Goal: Book appointment/travel/reservation

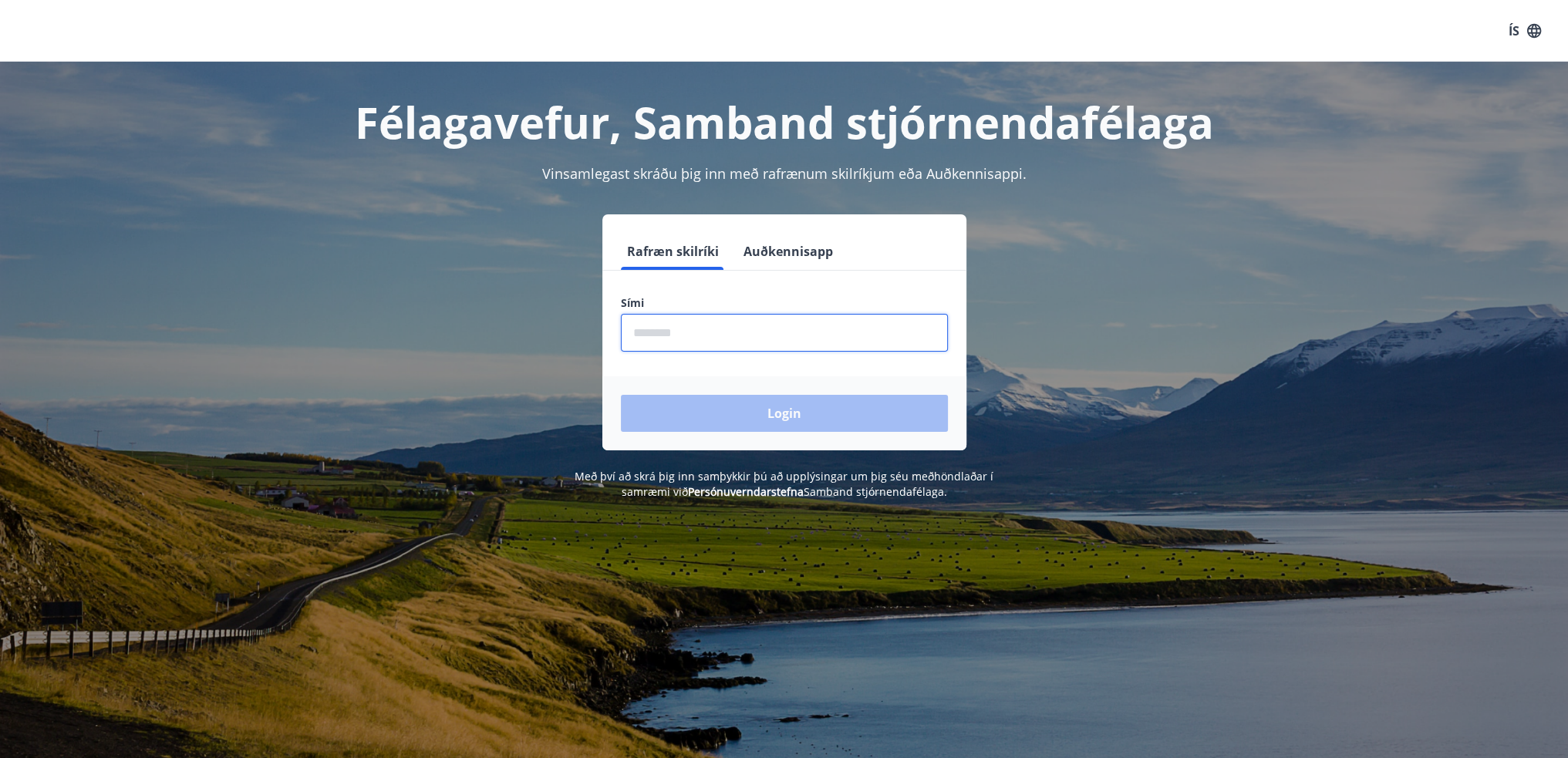
click at [672, 331] on input "phone" at bounding box center [784, 333] width 327 height 38
type input "********"
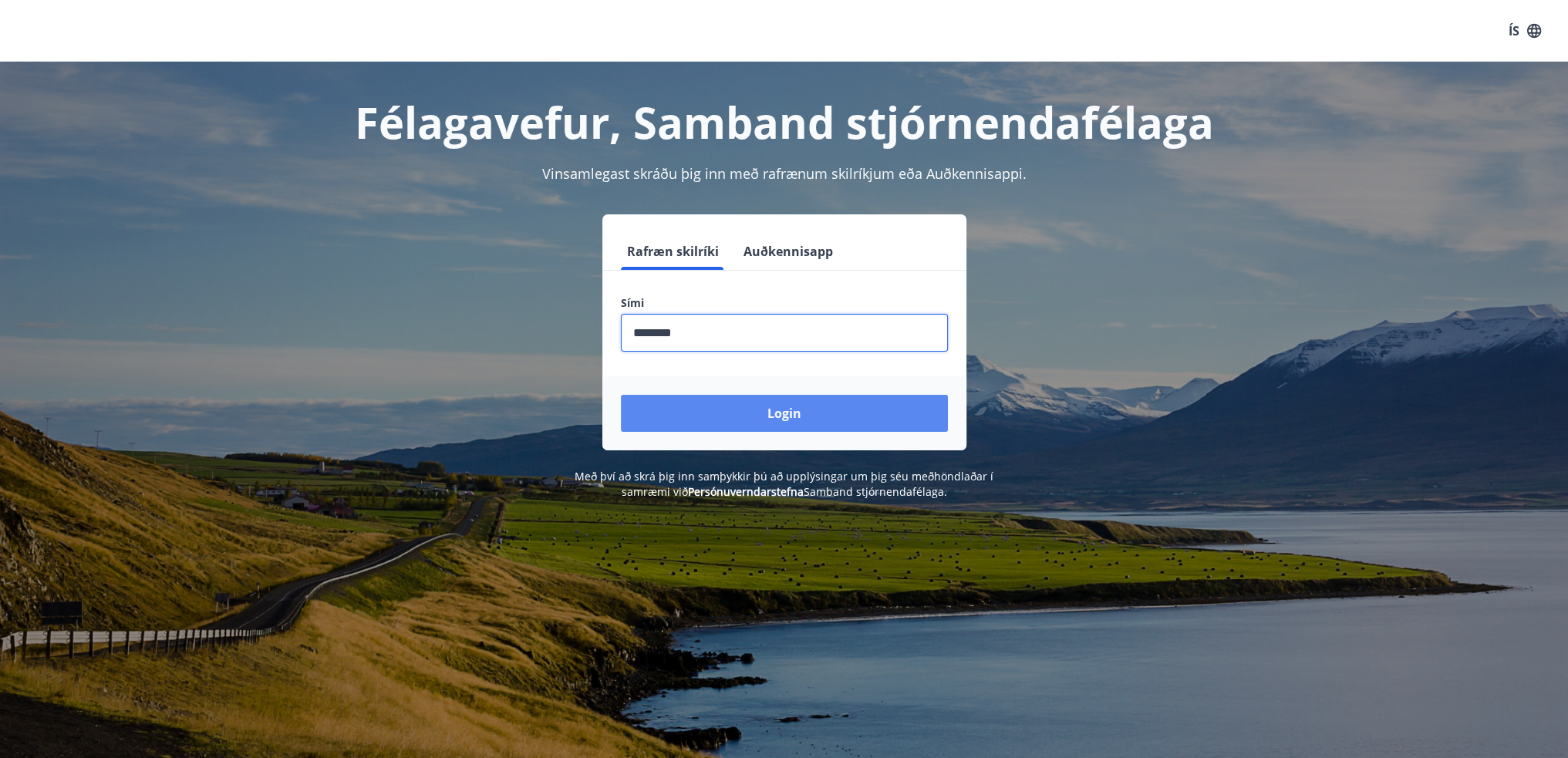
click at [784, 414] on button "Login" at bounding box center [784, 413] width 327 height 37
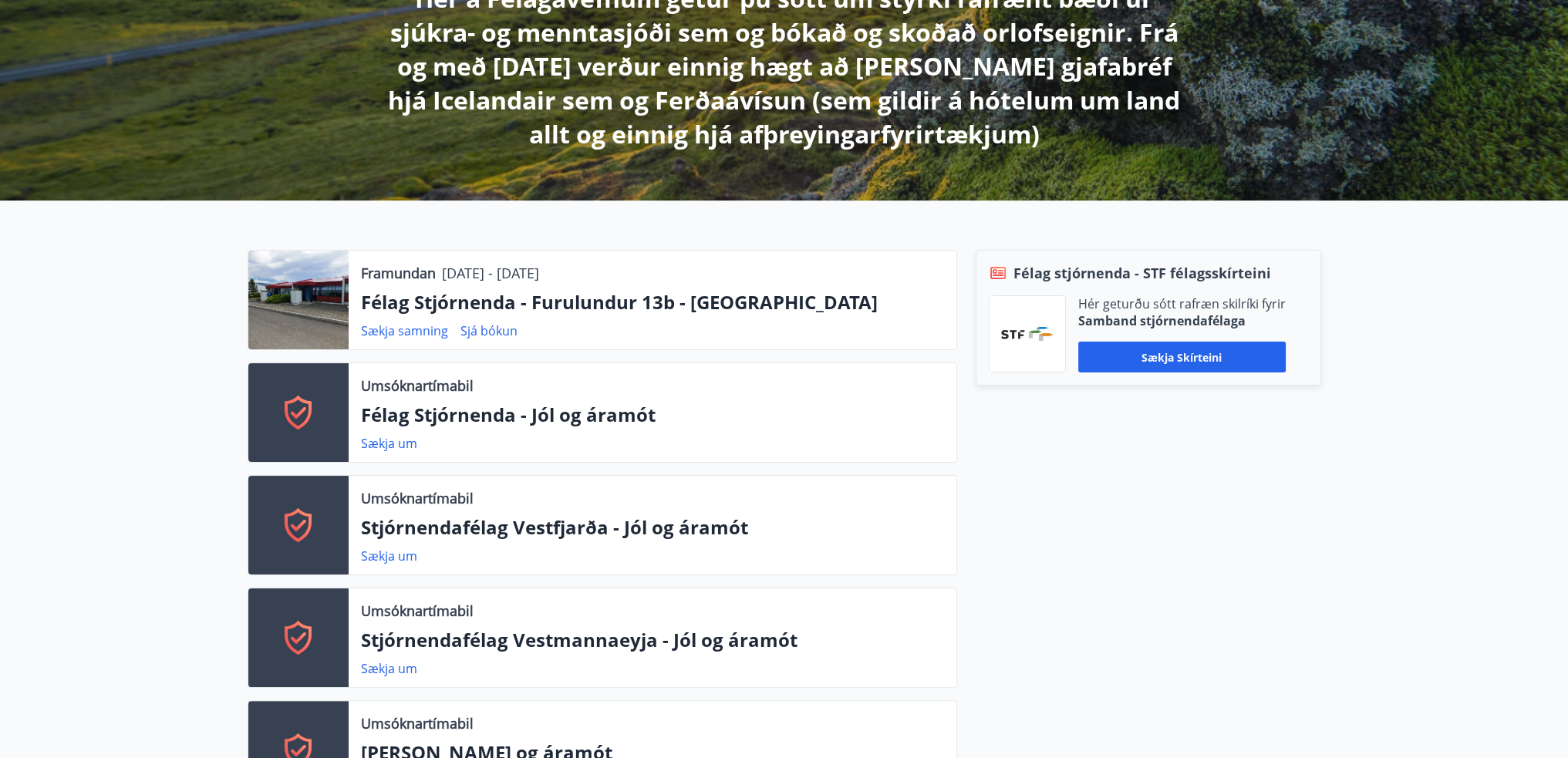
scroll to position [171, 0]
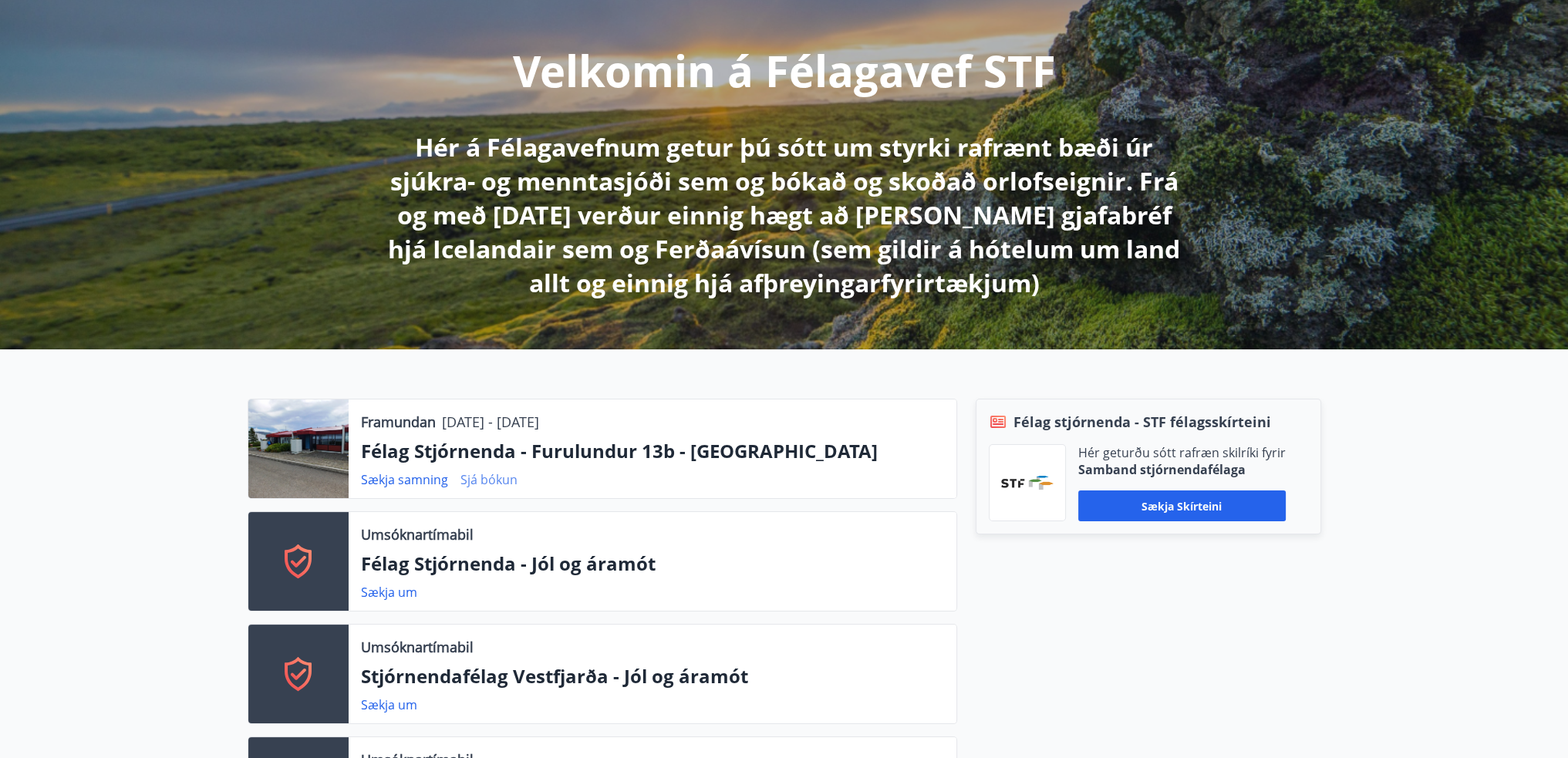
click at [491, 478] on link "Sjá bókun" at bounding box center [488, 479] width 57 height 17
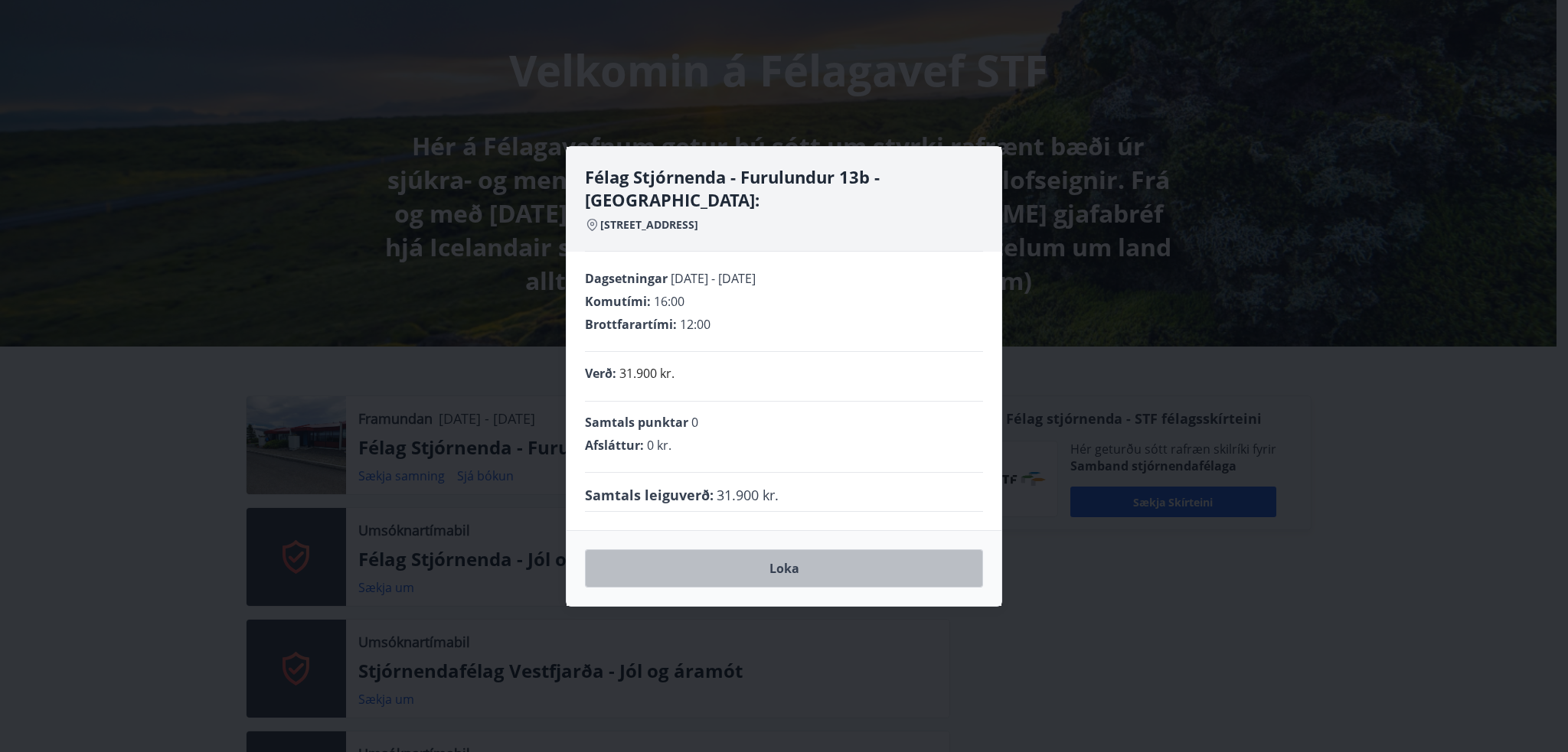
click at [789, 559] on button "Loka" at bounding box center [784, 569] width 398 height 39
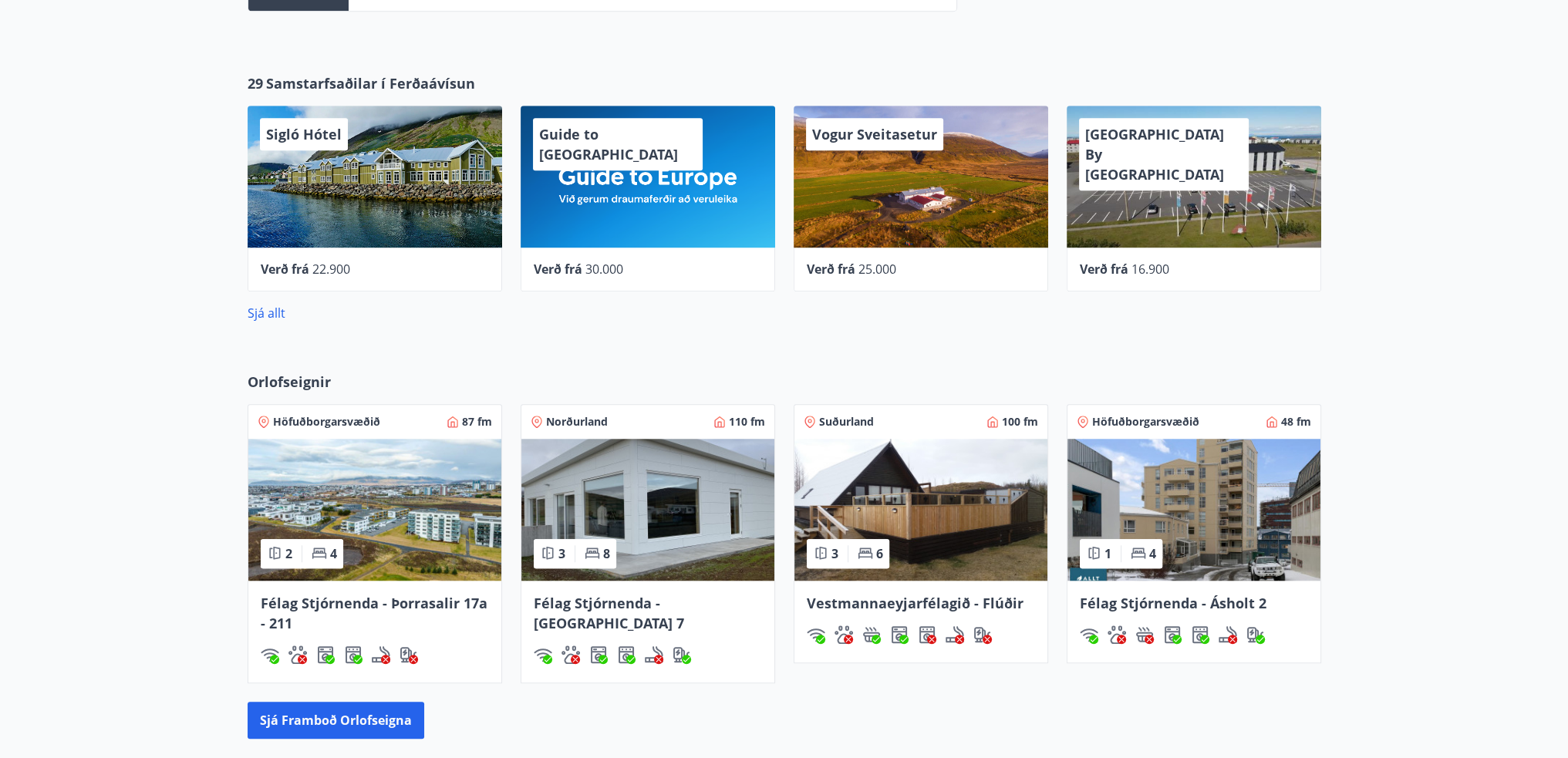
scroll to position [1946, 0]
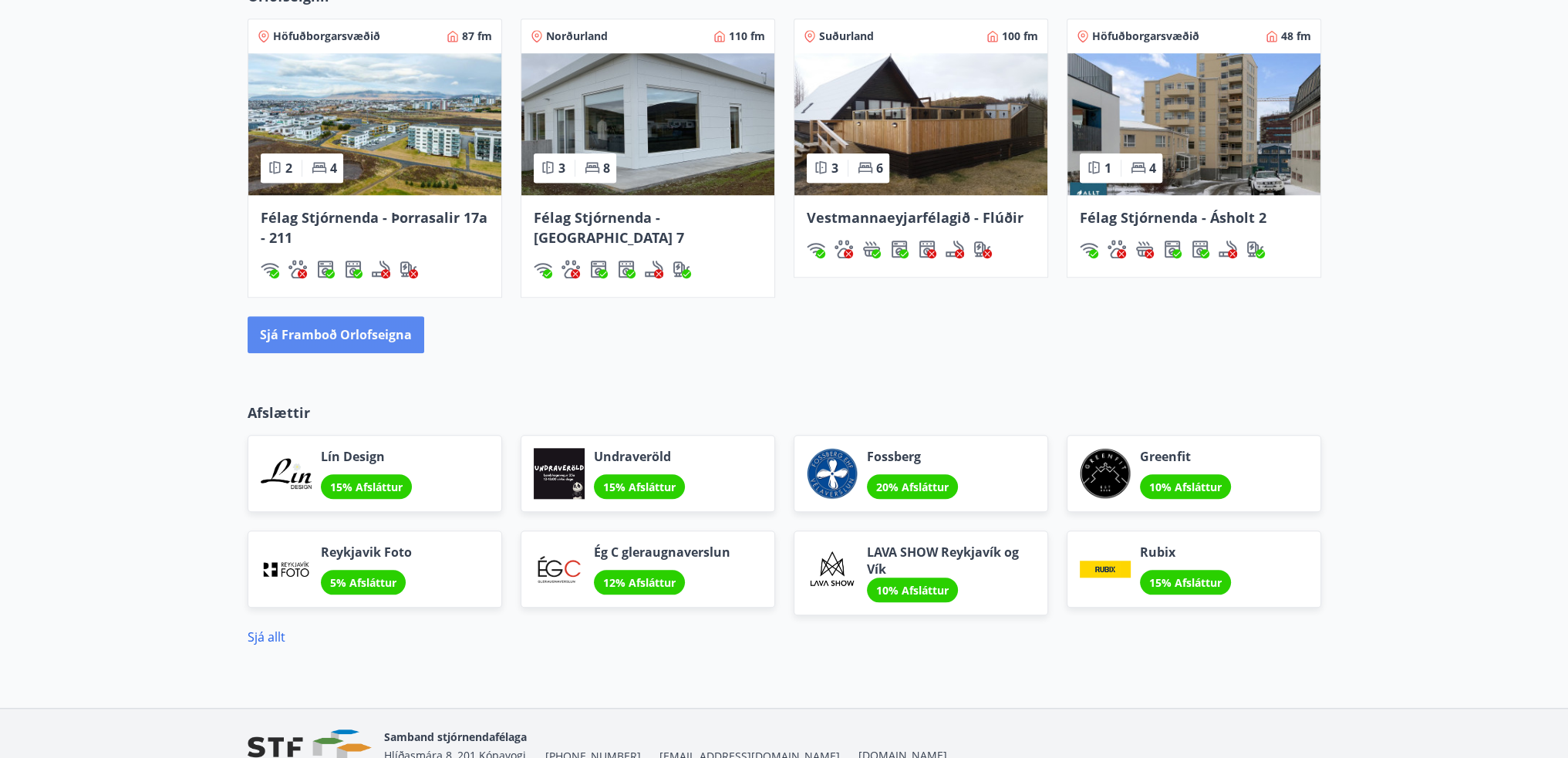
click at [318, 331] on button "Sjá framboð orlofseigna" at bounding box center [336, 334] width 177 height 37
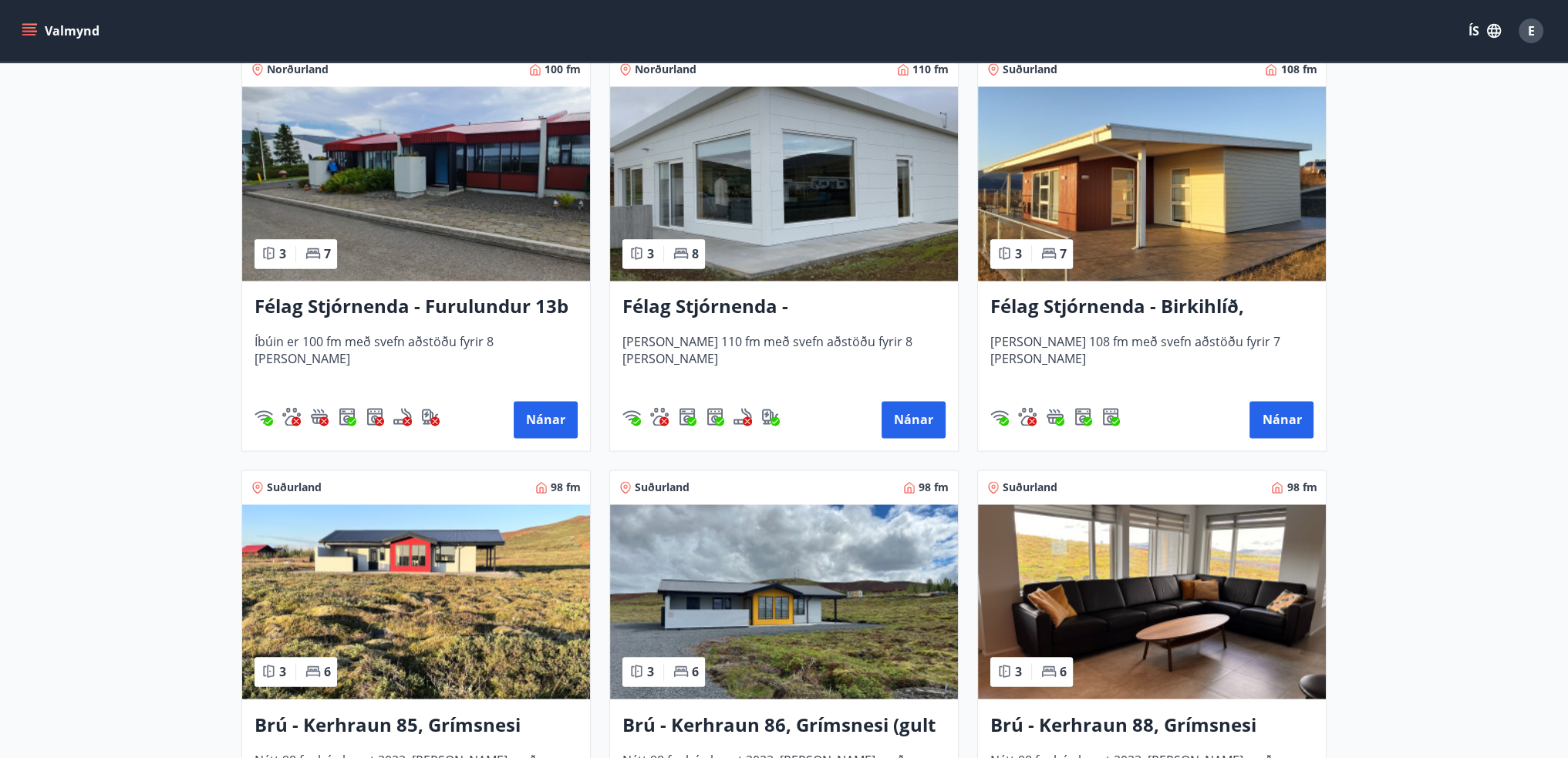
scroll to position [3162, 0]
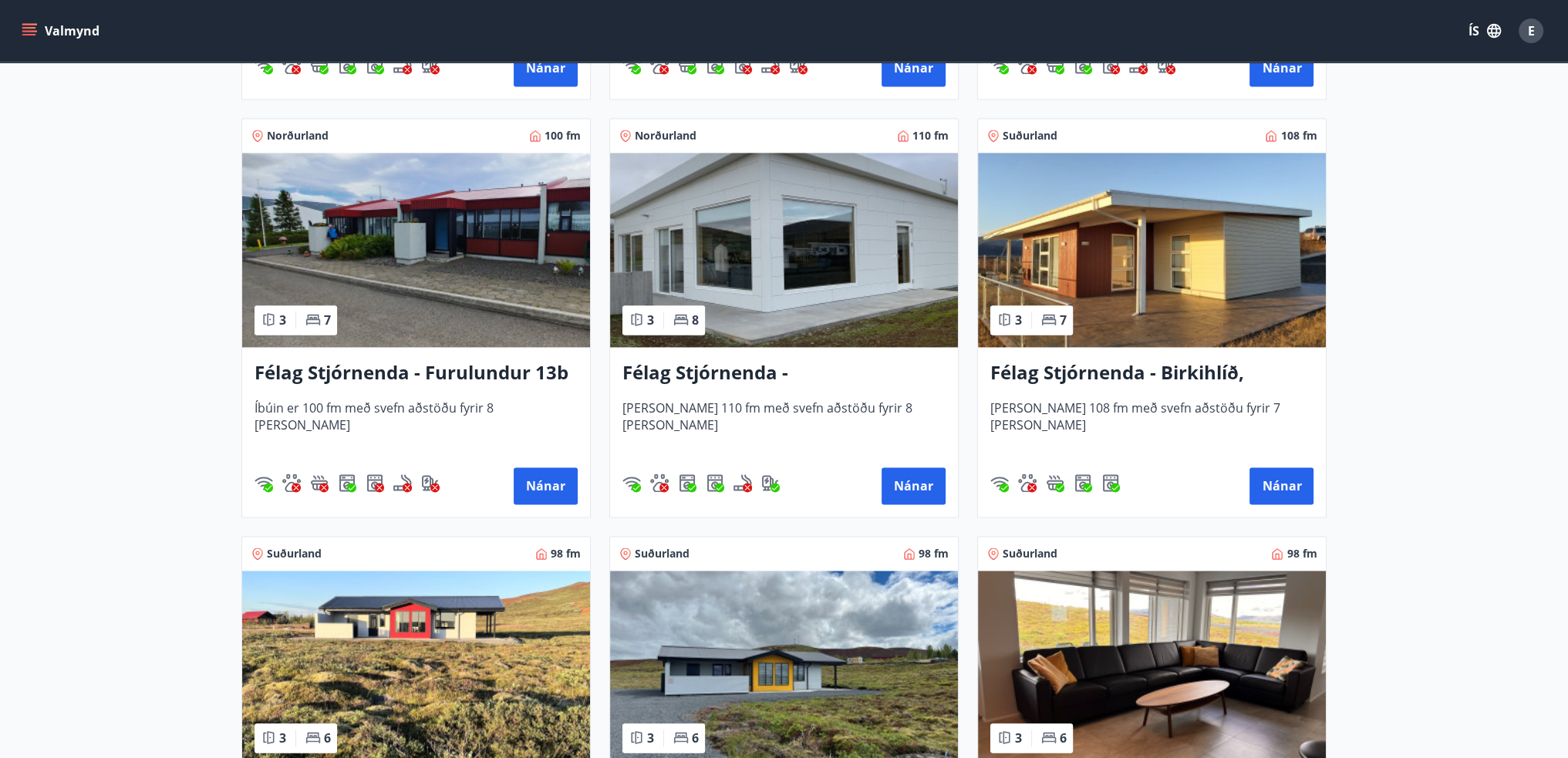
click at [376, 260] on img at bounding box center [415, 250] width 347 height 194
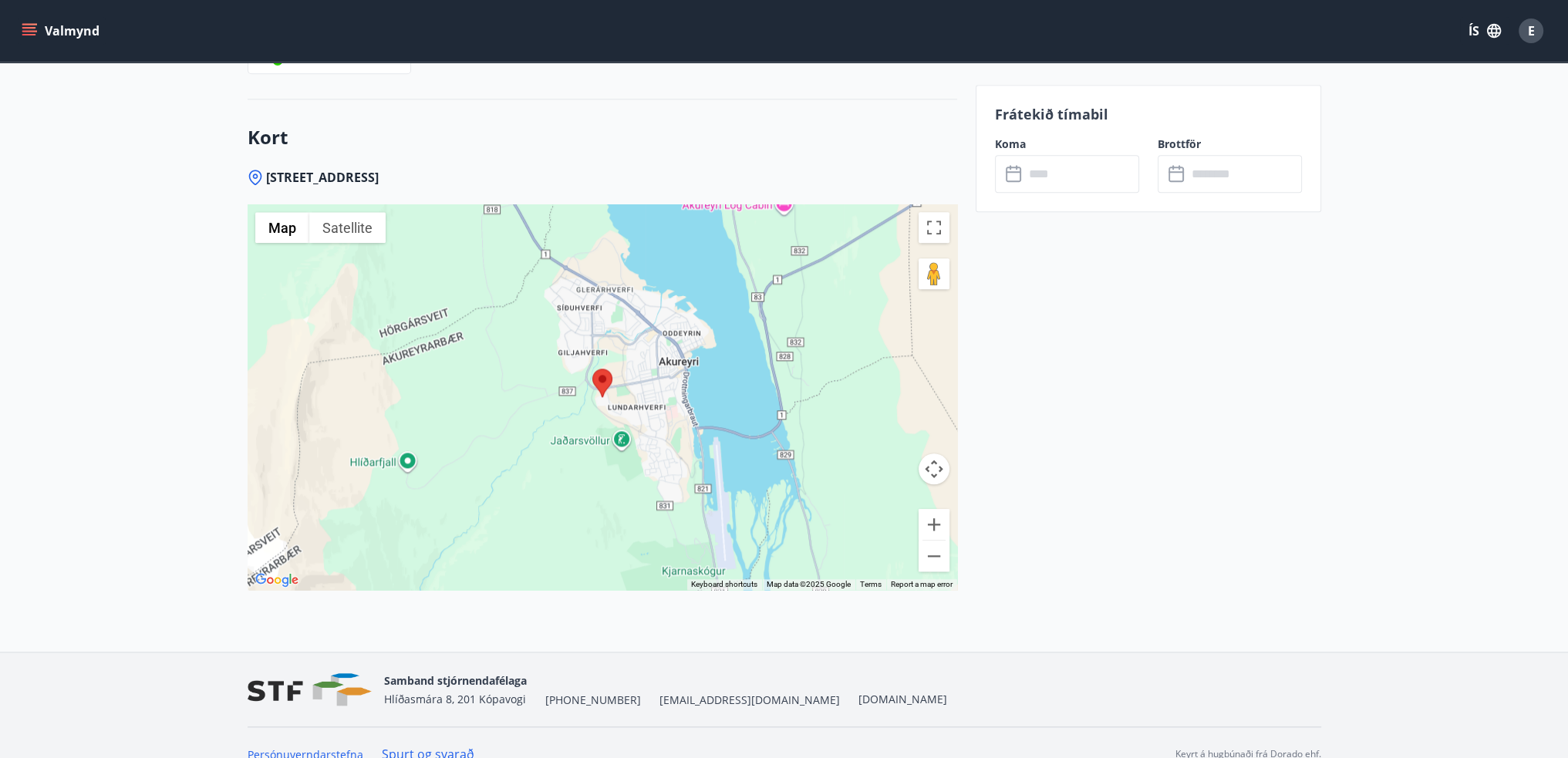
scroll to position [2190, 0]
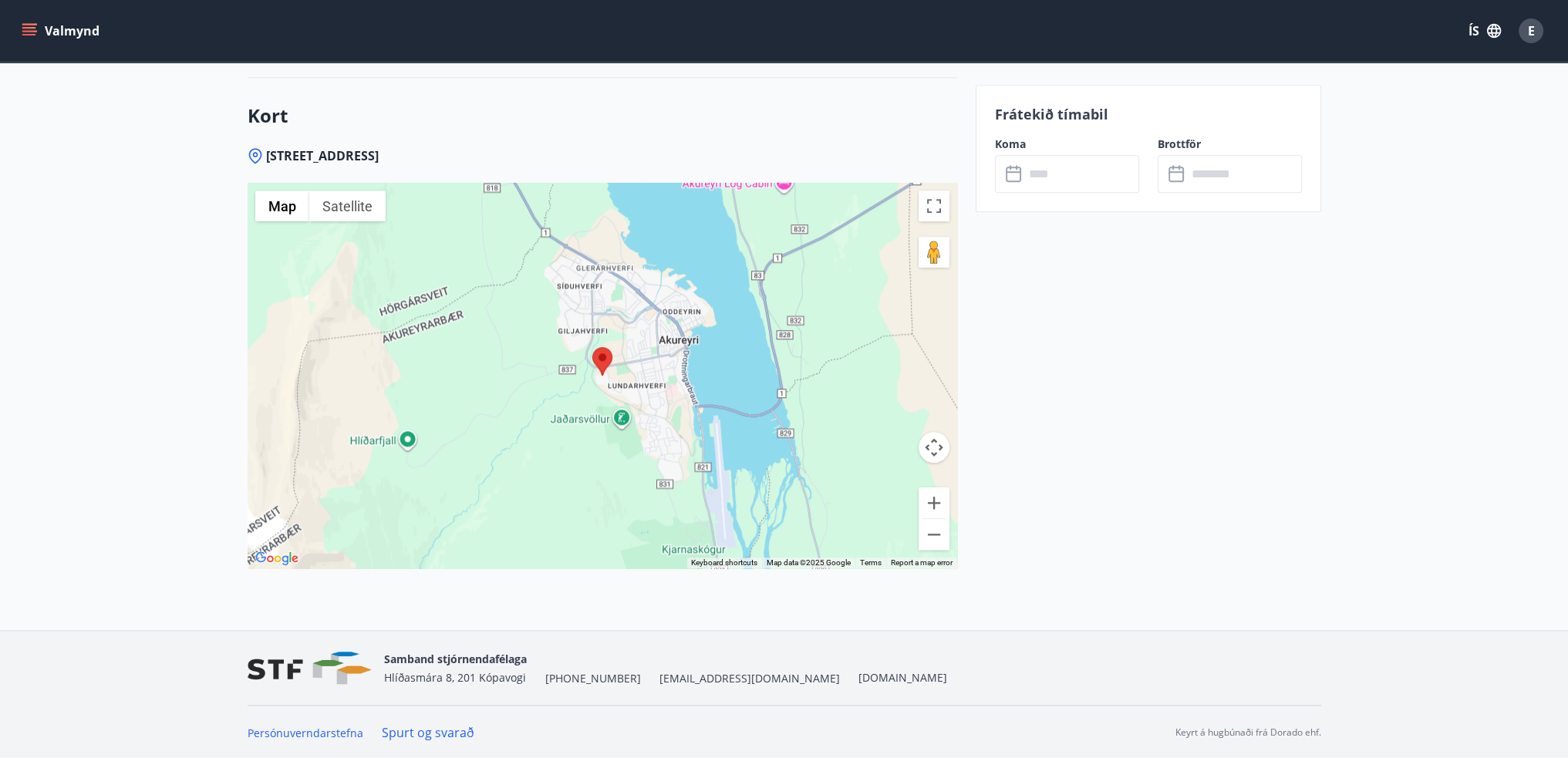
click at [579, 421] on div at bounding box center [603, 375] width 710 height 386
drag, startPoint x: 1250, startPoint y: 427, endPoint x: 1240, endPoint y: 428, distance: 10.0
click at [485, 352] on div "Jaðarsvöllur [STREET_ADDRESS] View on Google Maps" at bounding box center [603, 375] width 710 height 386
click at [855, 336] on div "Jaðarsvöllur [STREET_ADDRESS] View on Google Maps" at bounding box center [603, 375] width 710 height 386
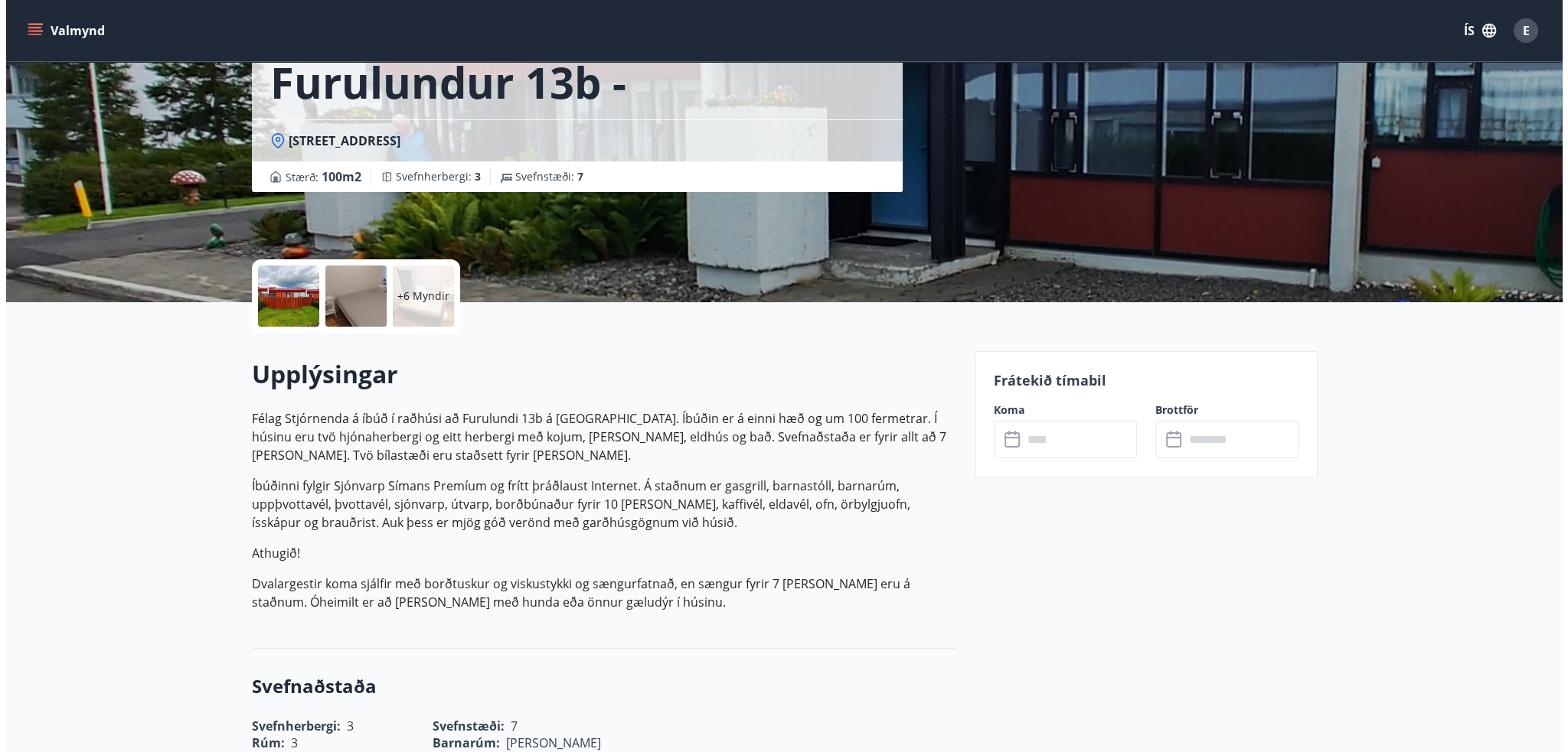
scroll to position [153, 0]
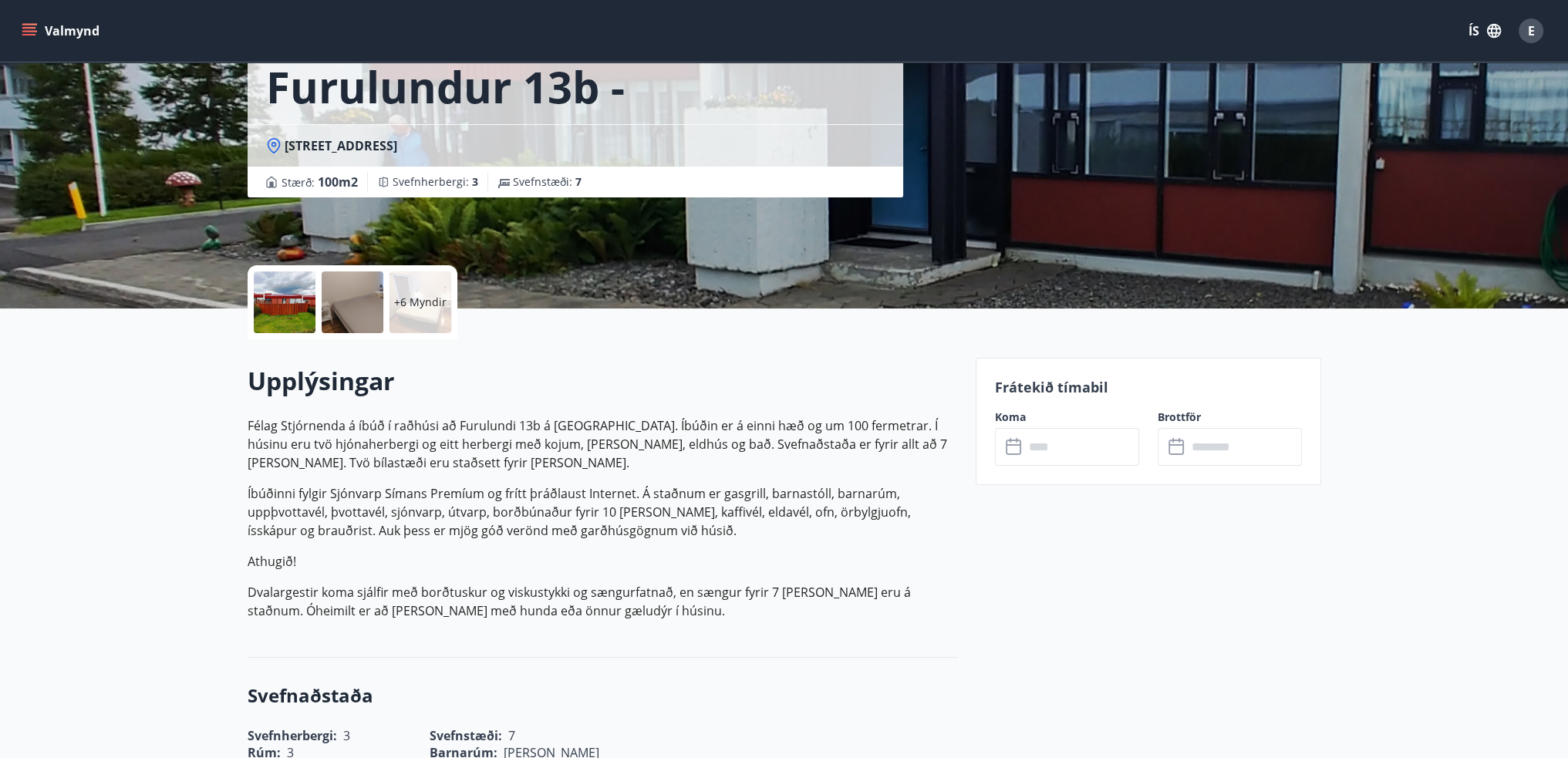
click at [284, 293] on div at bounding box center [284, 302] width 61 height 61
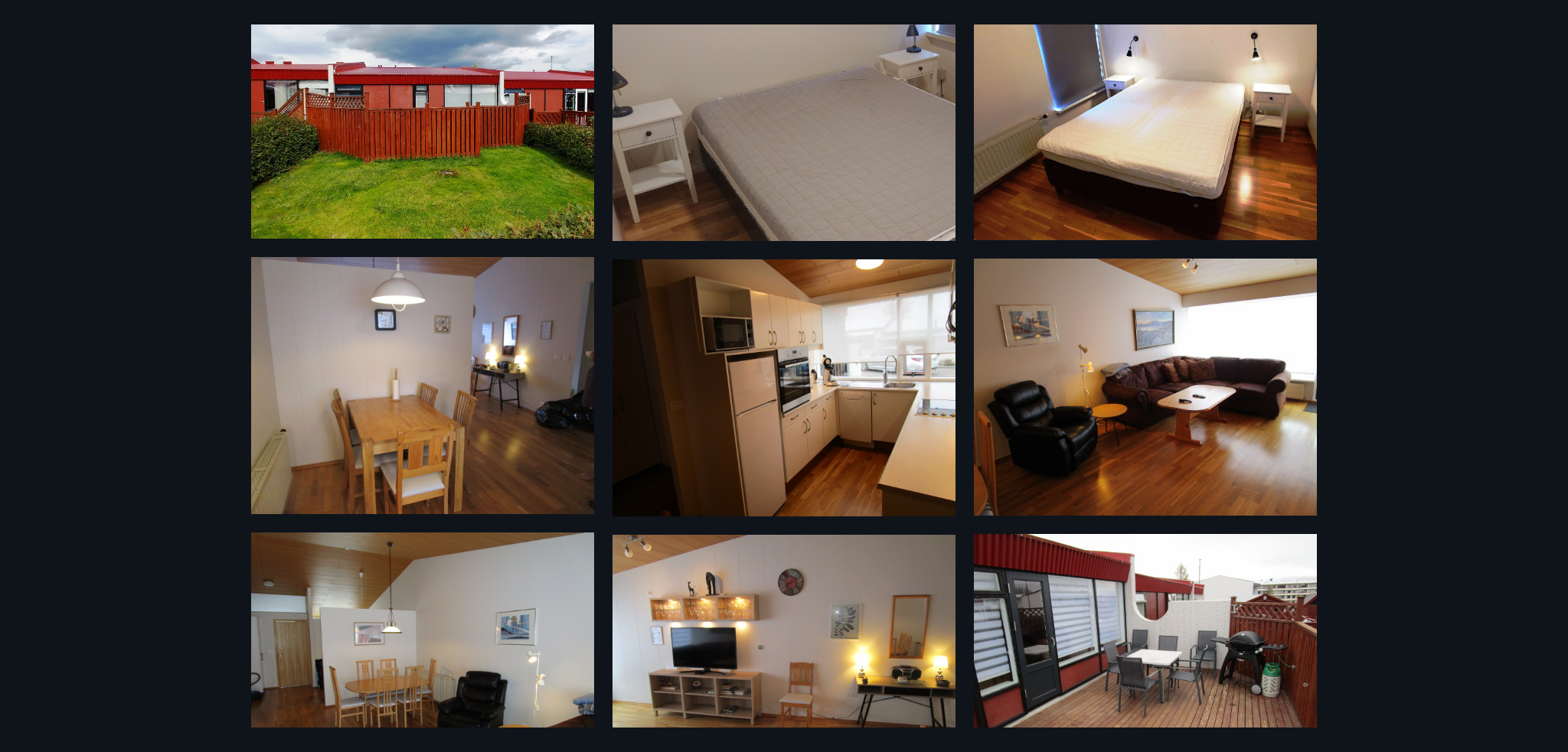
scroll to position [189, 0]
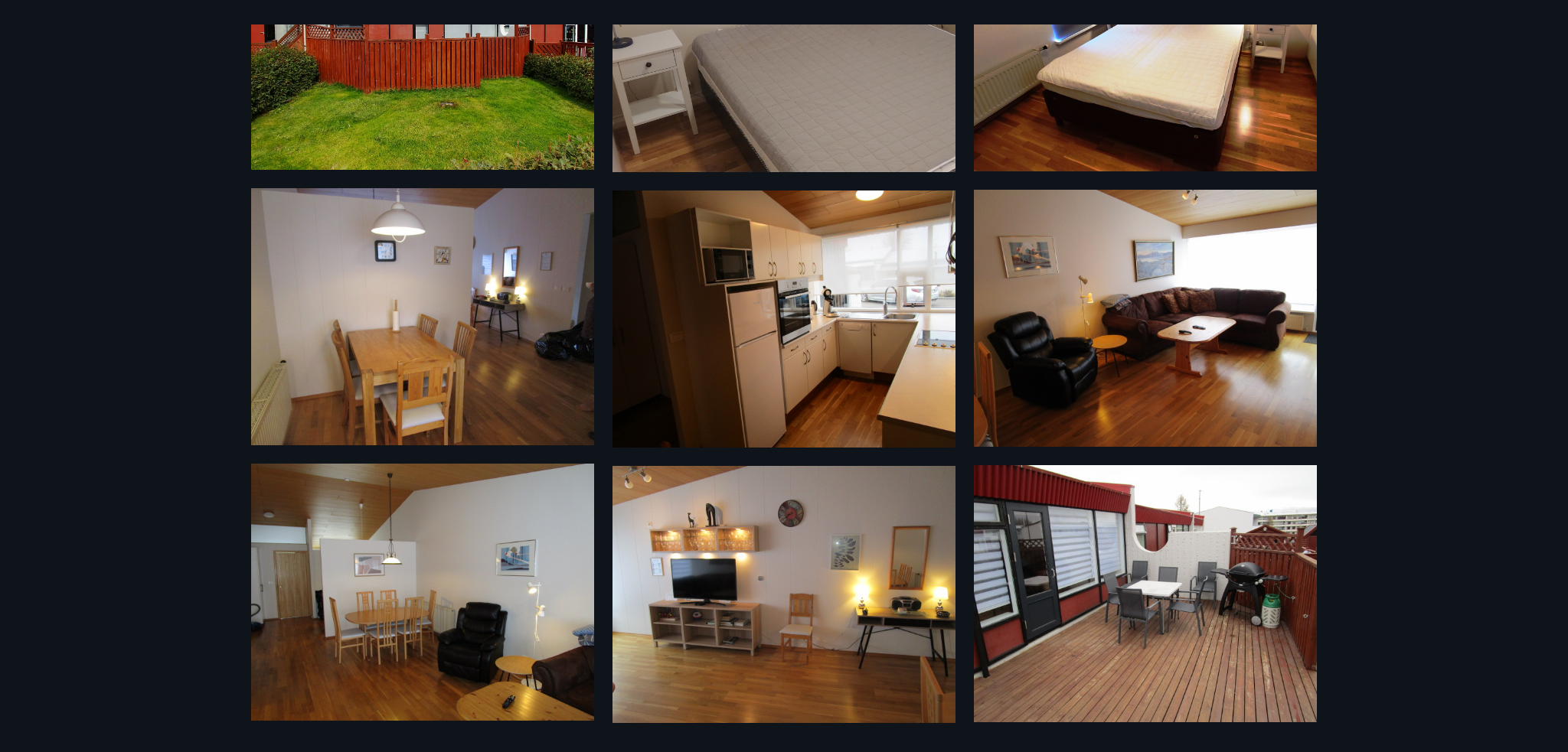
click at [1120, 594] on img at bounding box center [1145, 593] width 343 height 257
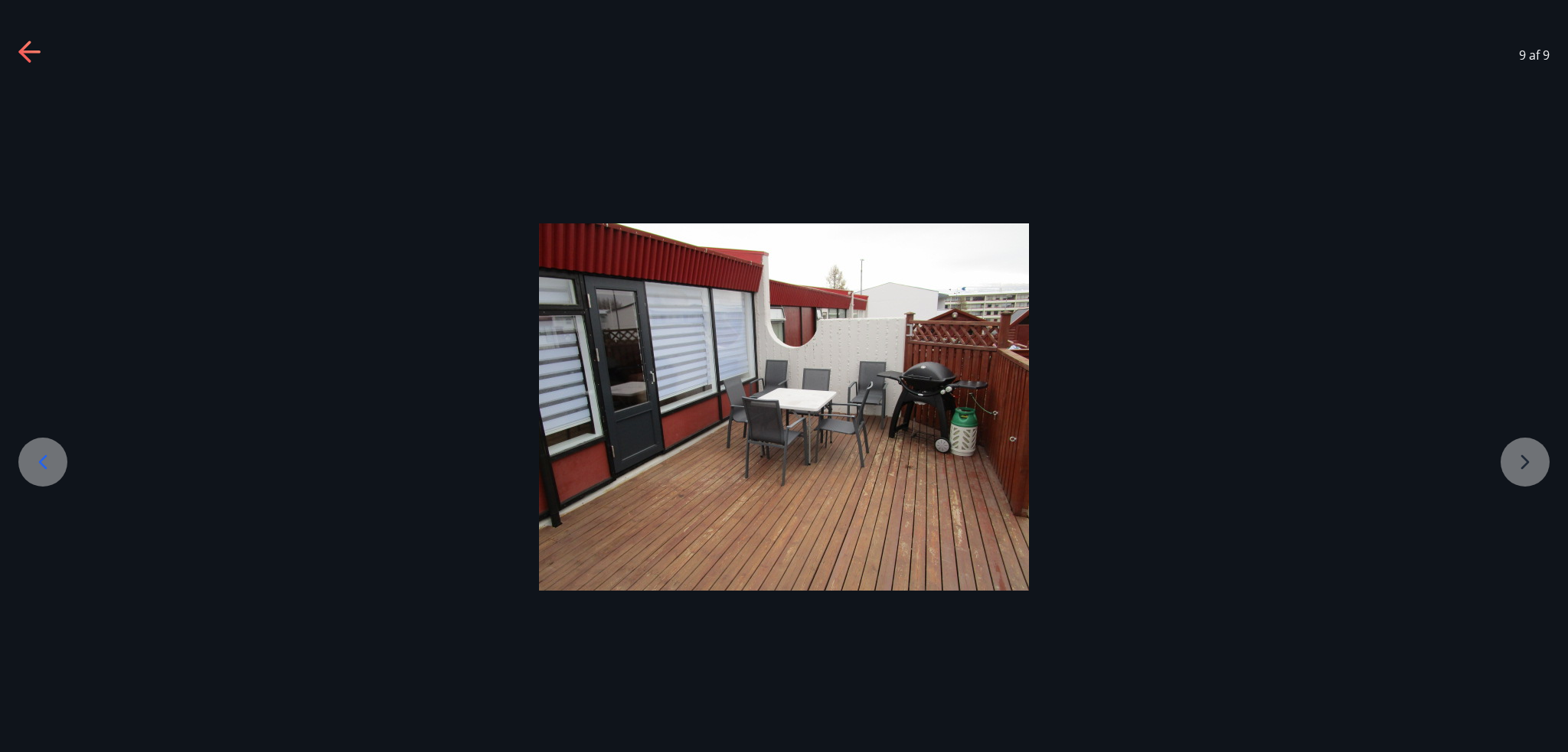
click at [1522, 464] on div at bounding box center [784, 407] width 1568 height 367
click at [34, 462] on icon at bounding box center [43, 462] width 25 height 25
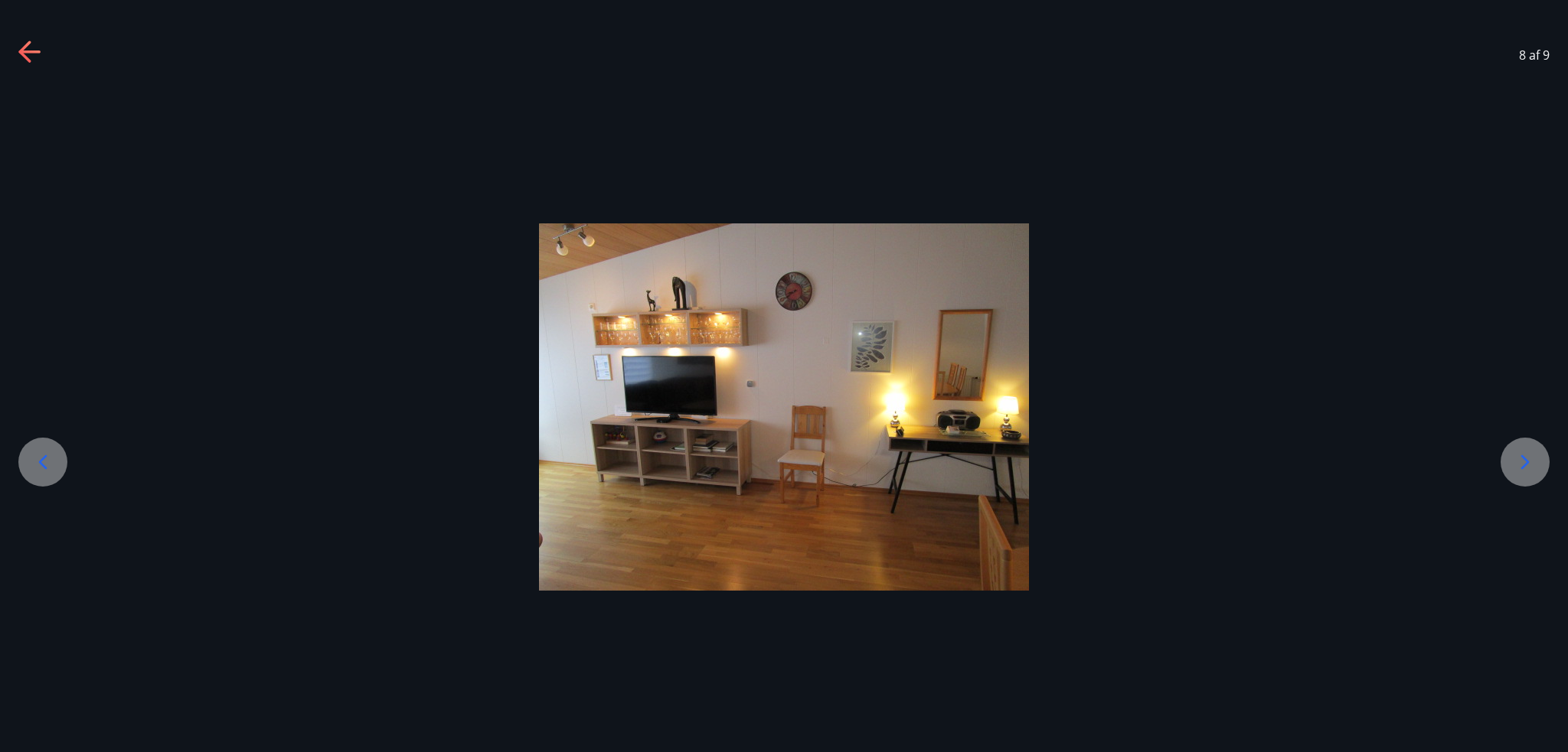
click at [34, 462] on icon at bounding box center [43, 462] width 25 height 25
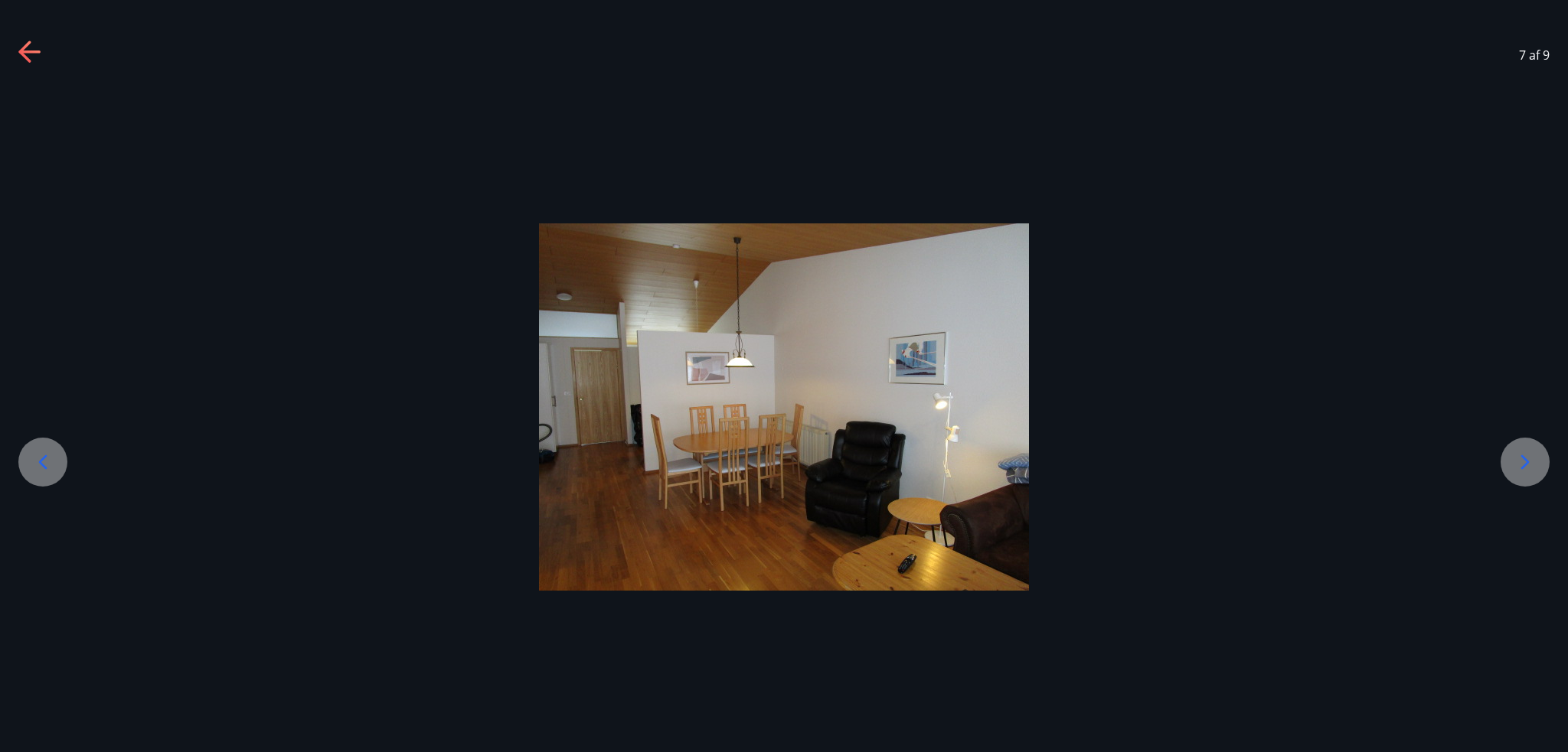
click at [34, 462] on icon at bounding box center [43, 462] width 25 height 25
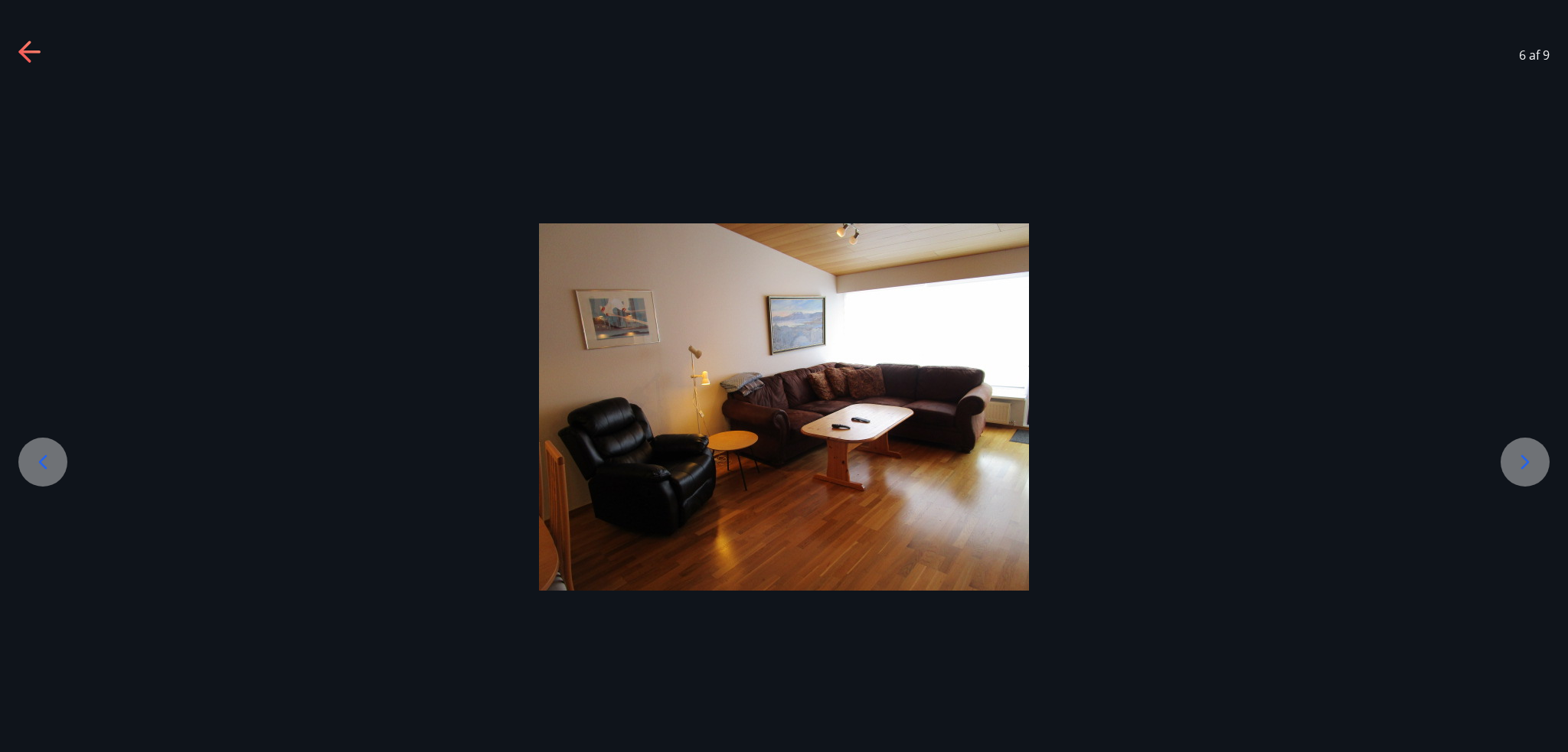
click at [34, 462] on icon at bounding box center [43, 462] width 25 height 25
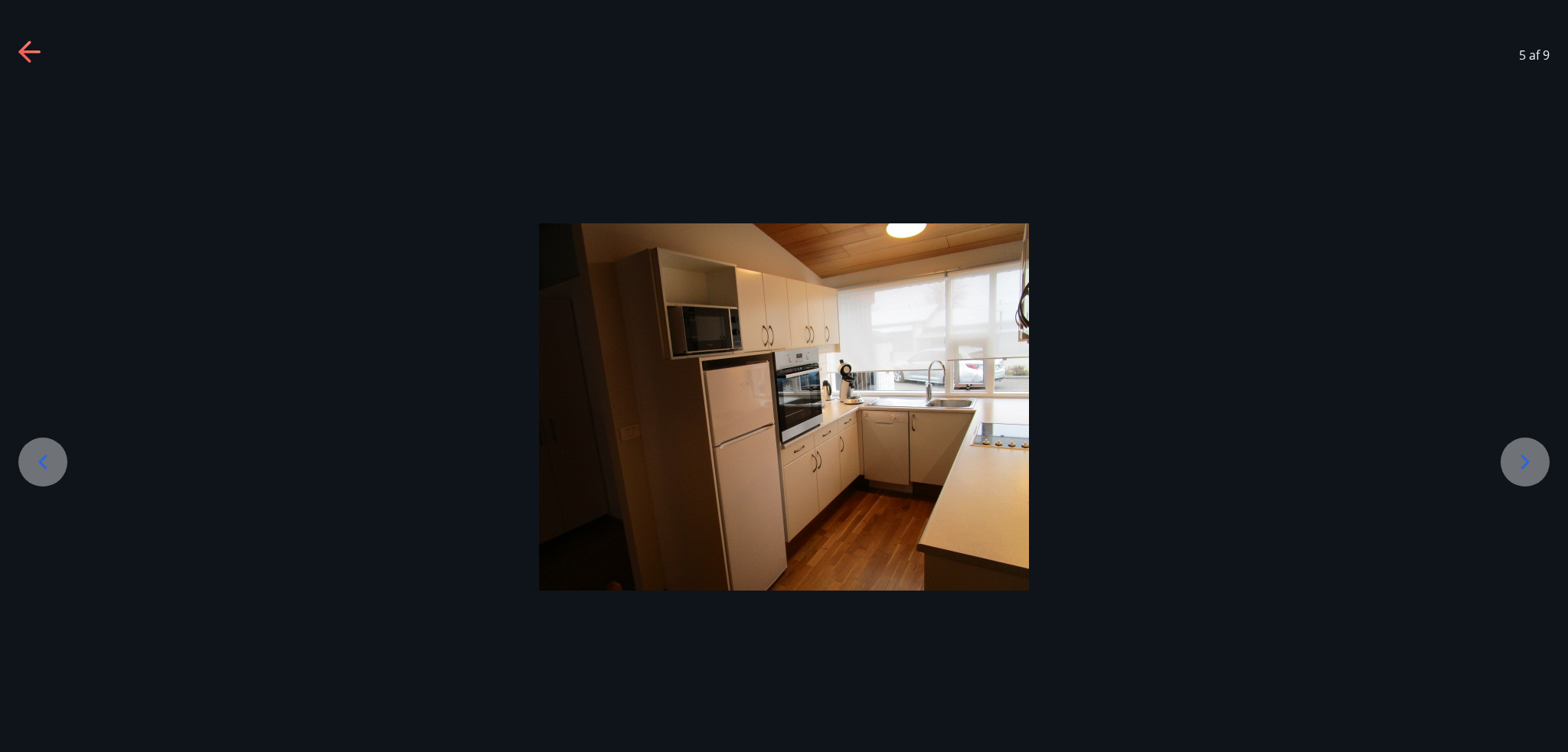
click at [34, 462] on icon at bounding box center [43, 462] width 25 height 25
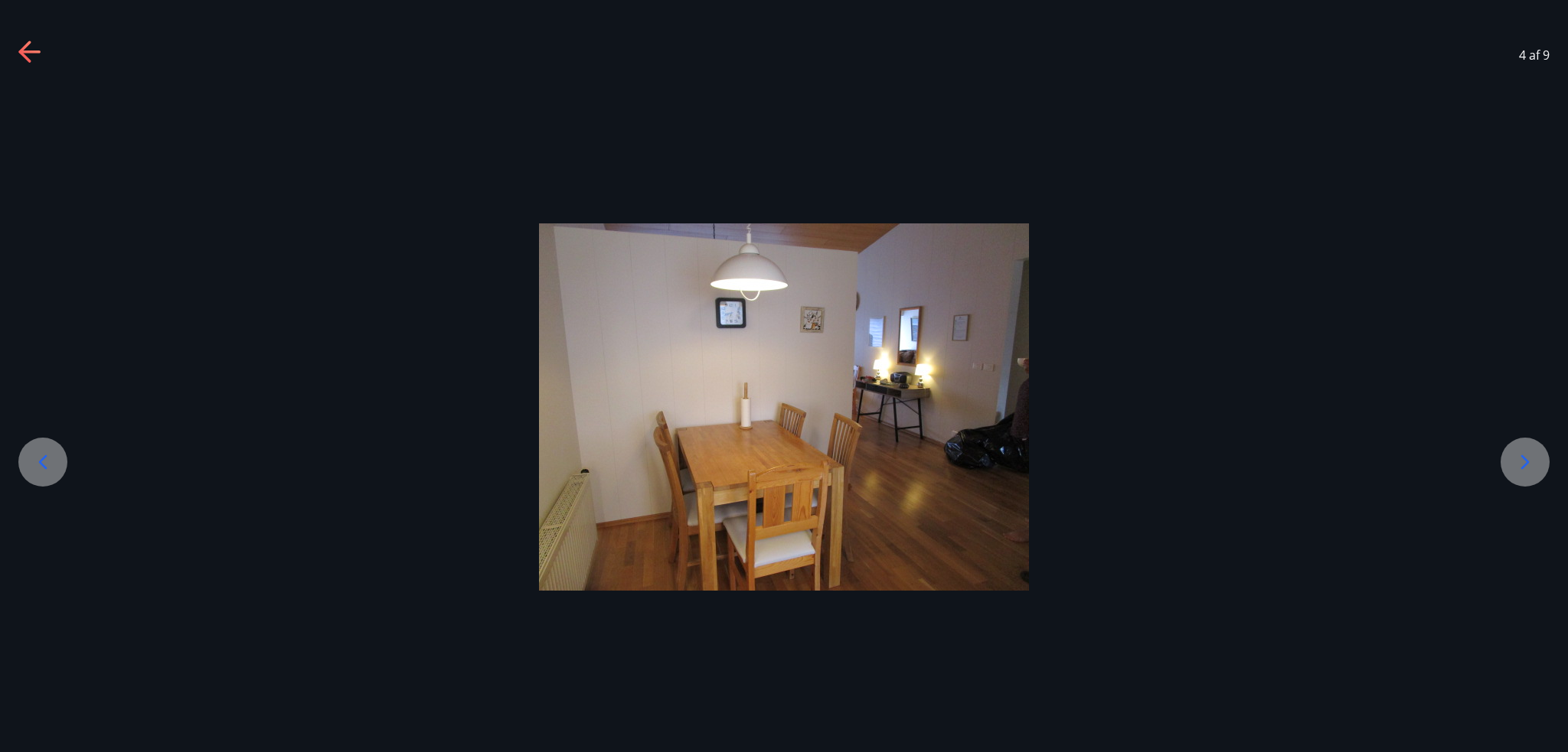
click at [34, 462] on icon at bounding box center [43, 462] width 25 height 25
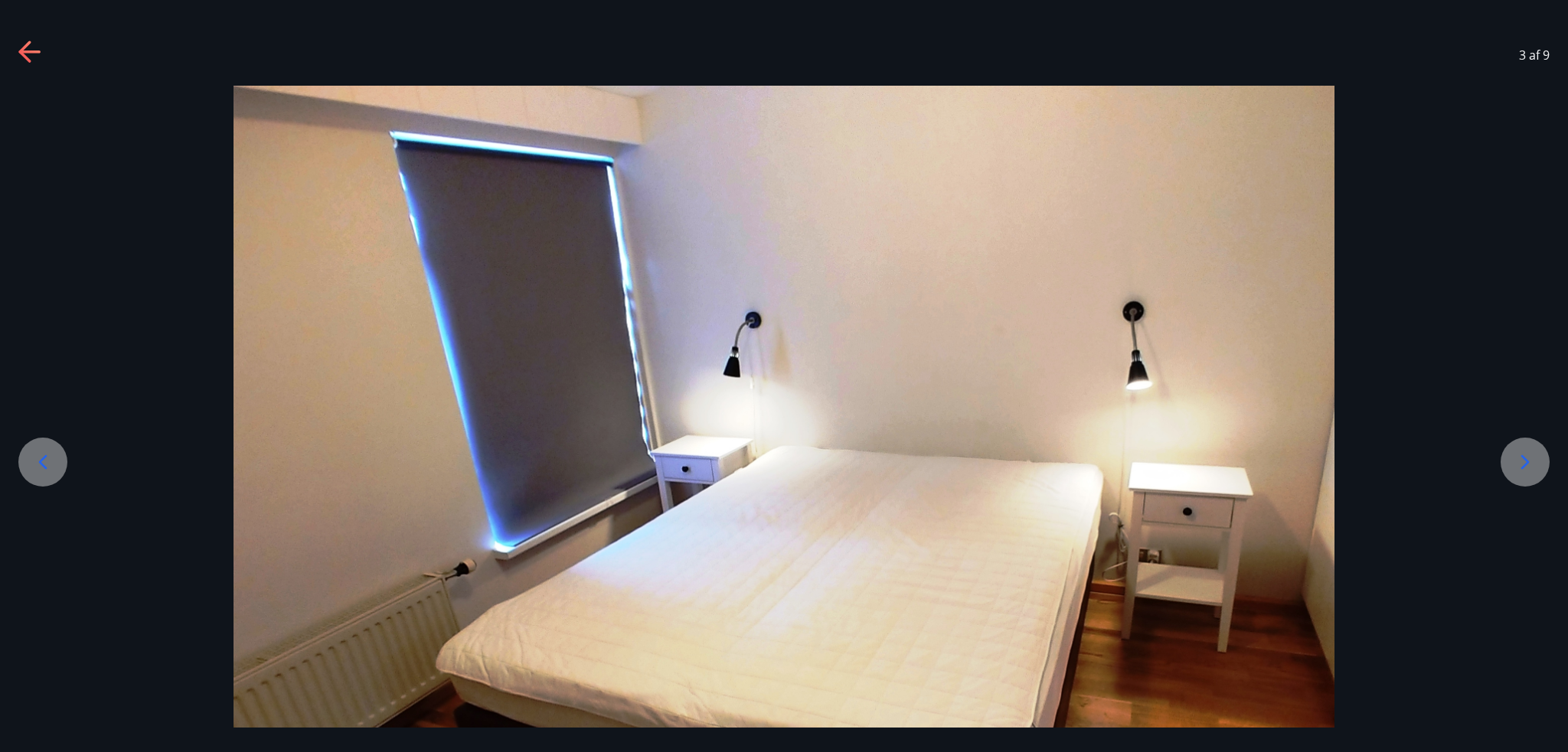
click at [34, 462] on icon at bounding box center [43, 462] width 25 height 25
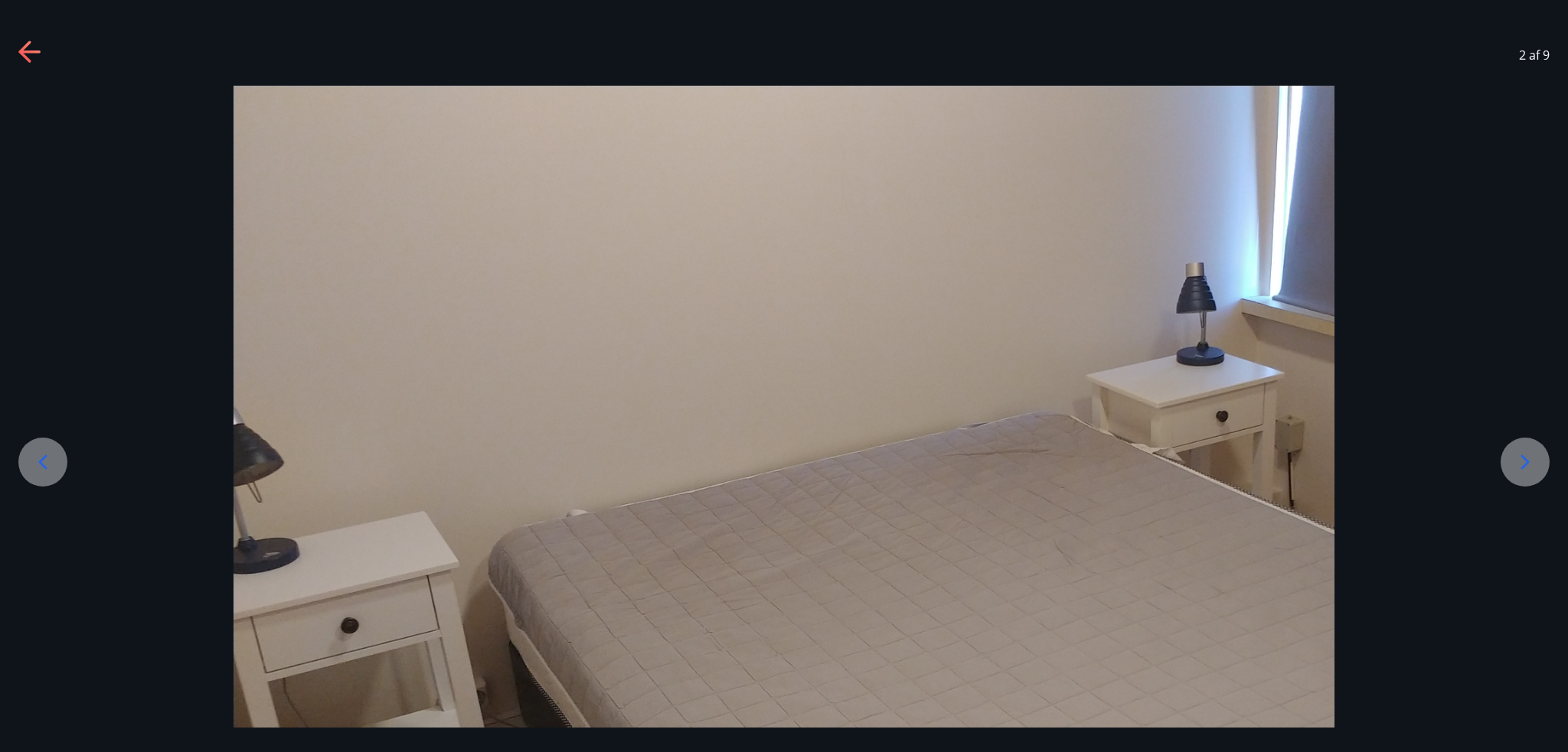
click at [34, 462] on icon at bounding box center [43, 462] width 25 height 25
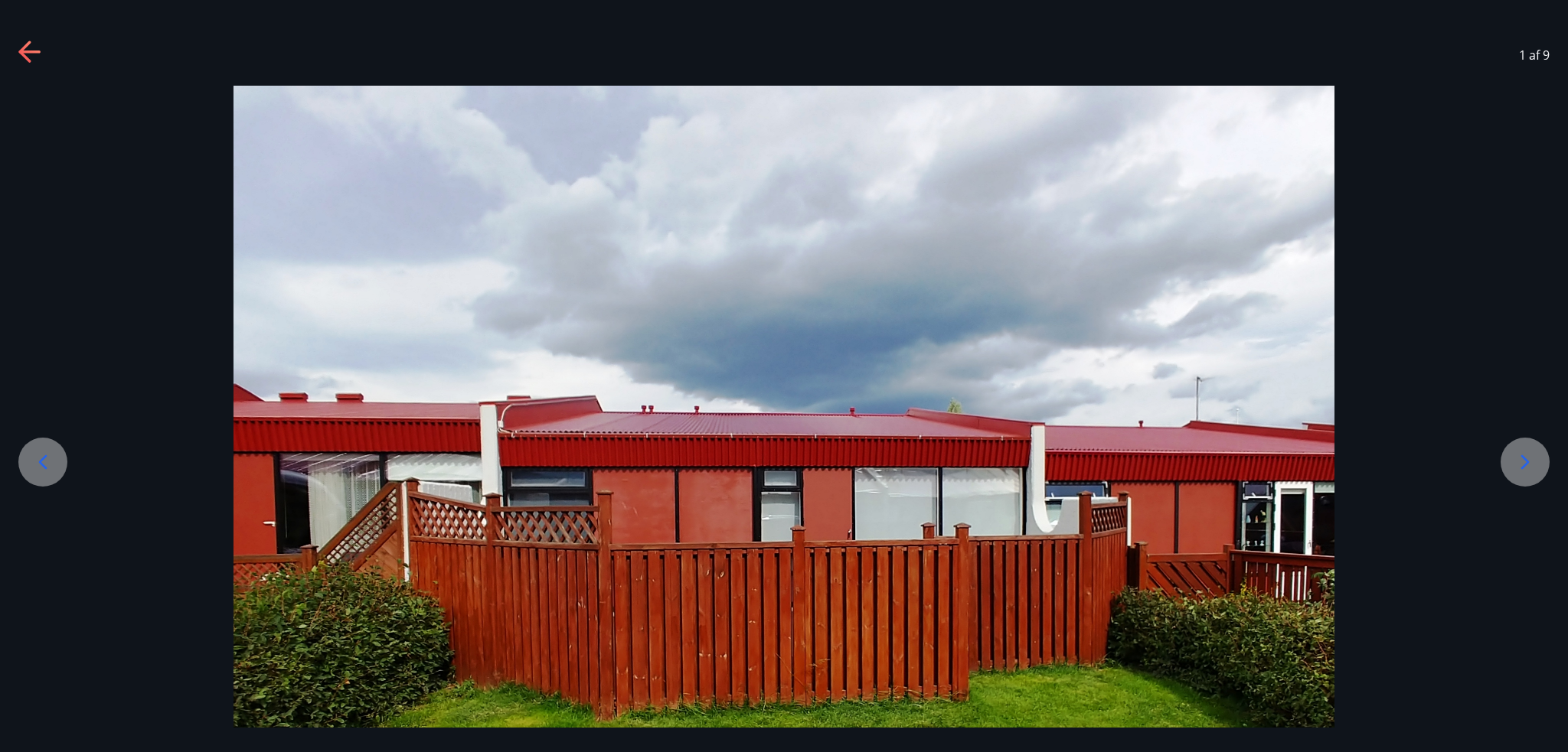
click at [34, 462] on icon at bounding box center [43, 462] width 25 height 25
click at [1514, 457] on icon at bounding box center [1525, 462] width 25 height 25
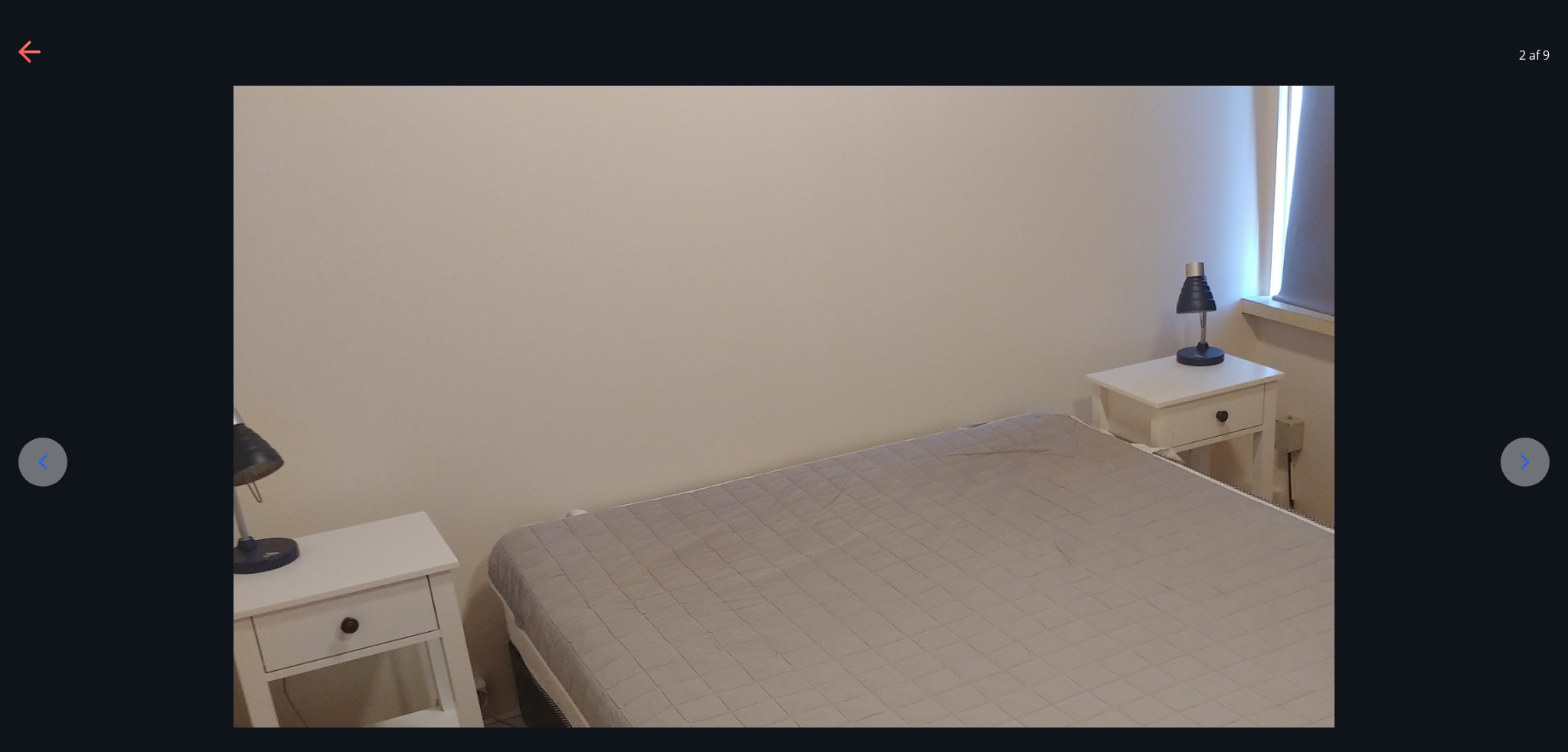
click at [1514, 457] on icon at bounding box center [1525, 462] width 25 height 25
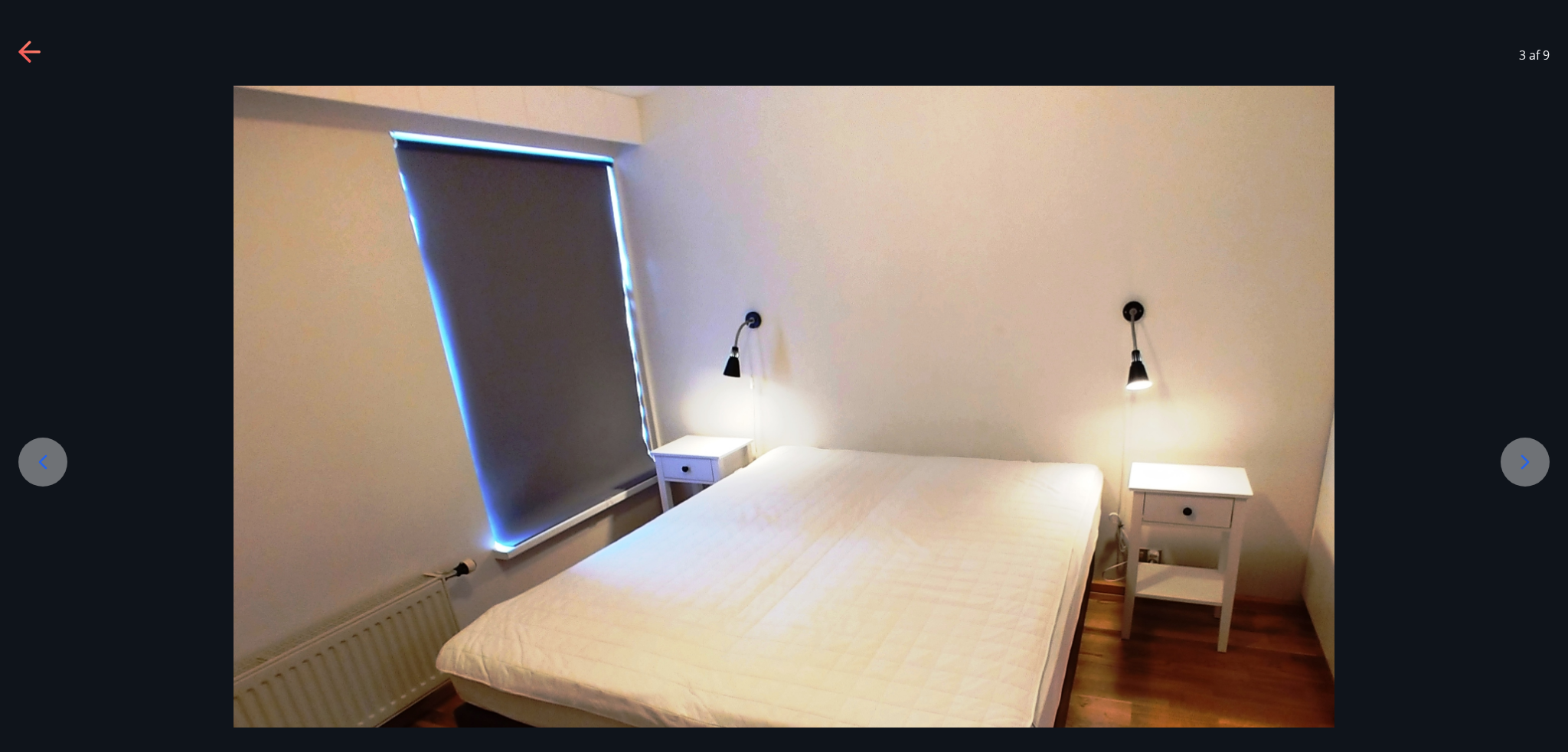
click at [1514, 457] on icon at bounding box center [1525, 462] width 25 height 25
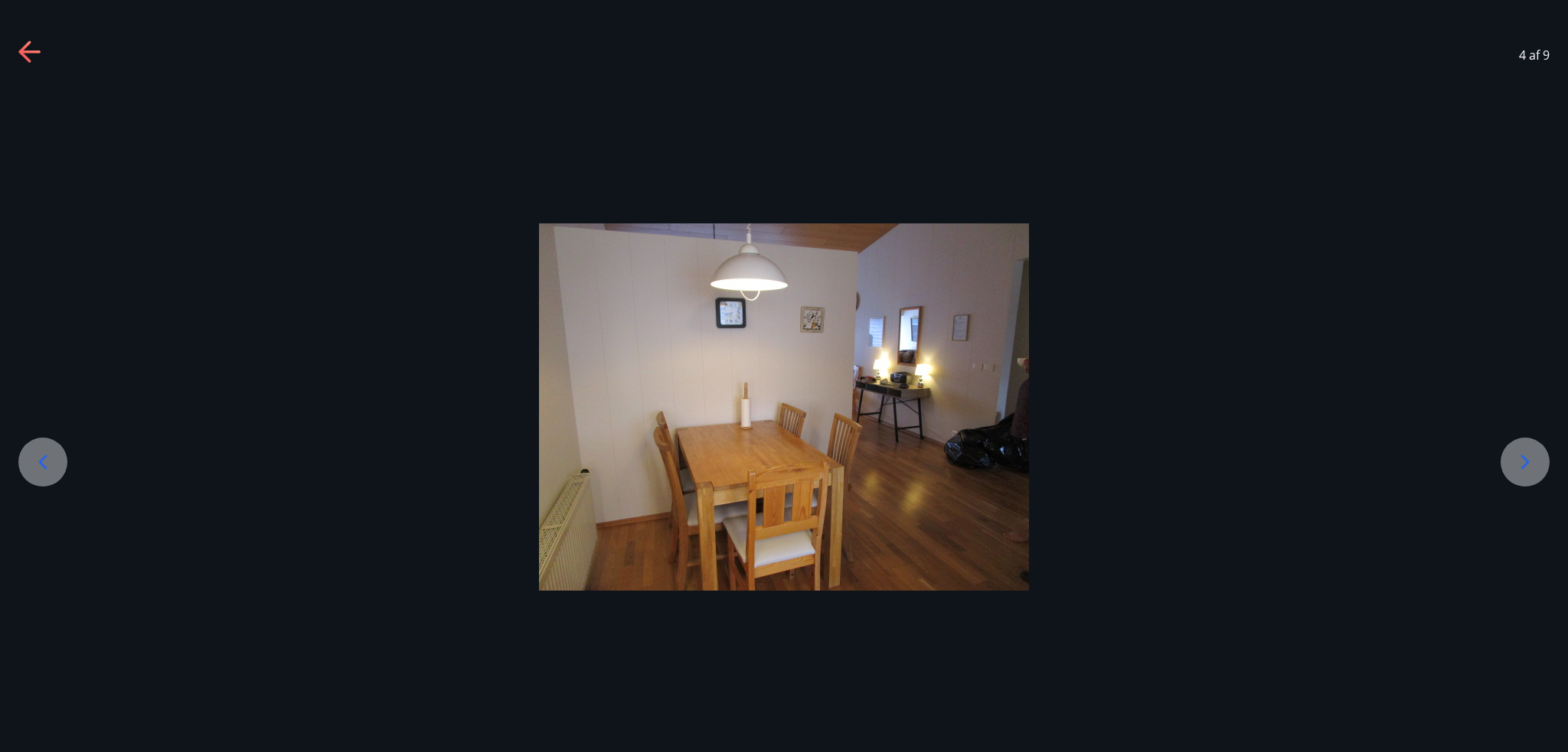
click at [1514, 457] on icon at bounding box center [1525, 462] width 25 height 25
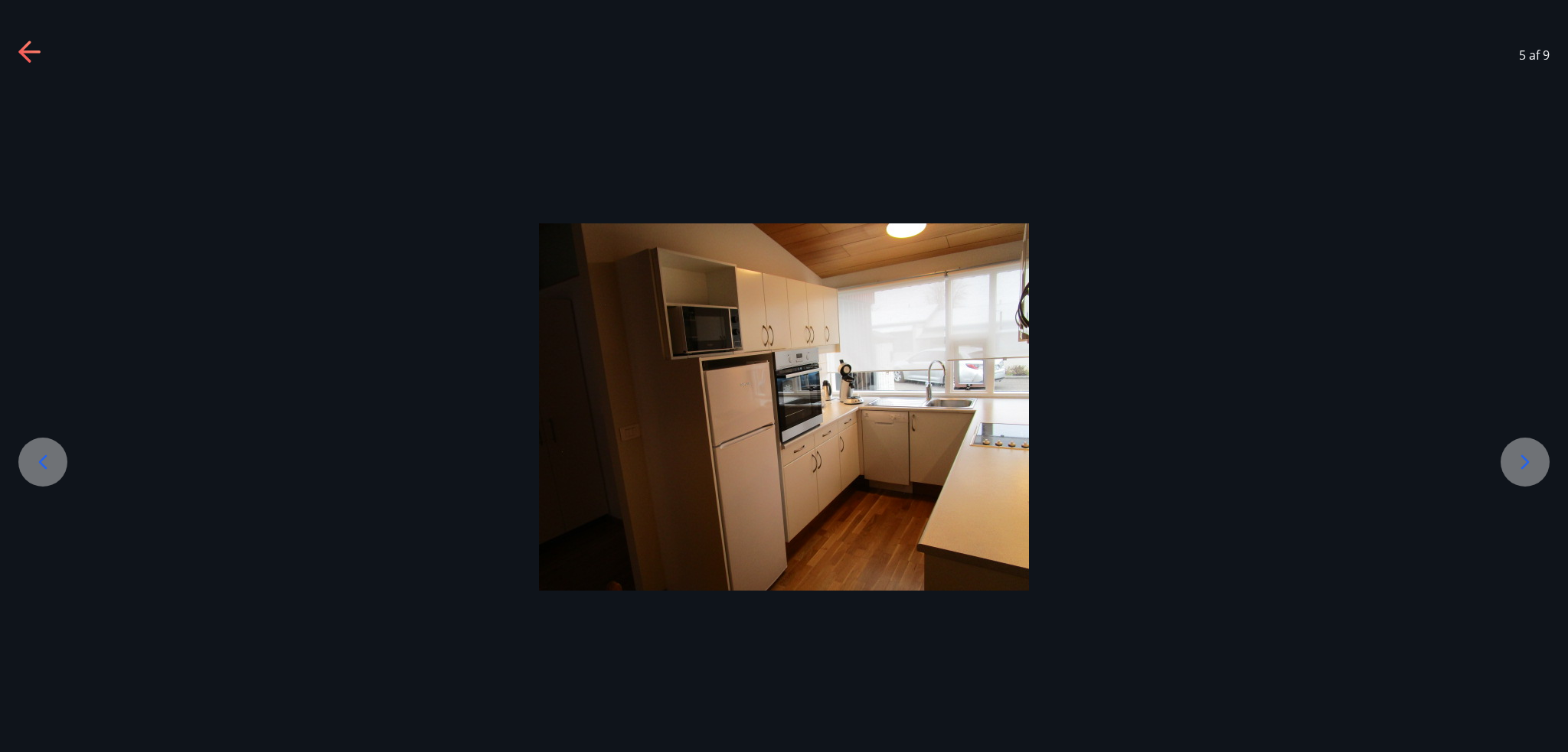
click at [1514, 457] on icon at bounding box center [1525, 462] width 25 height 25
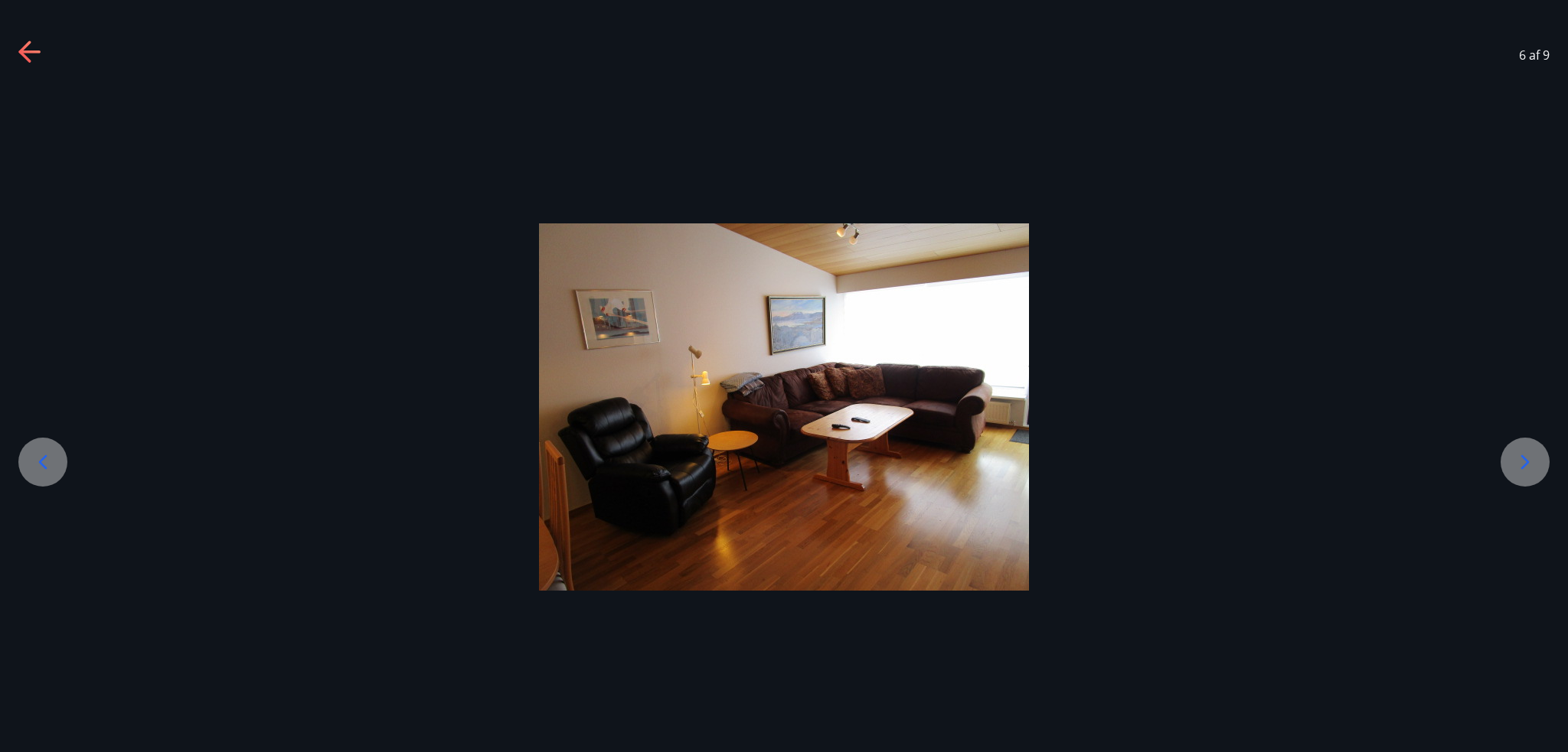
click at [1514, 457] on icon at bounding box center [1525, 462] width 25 height 25
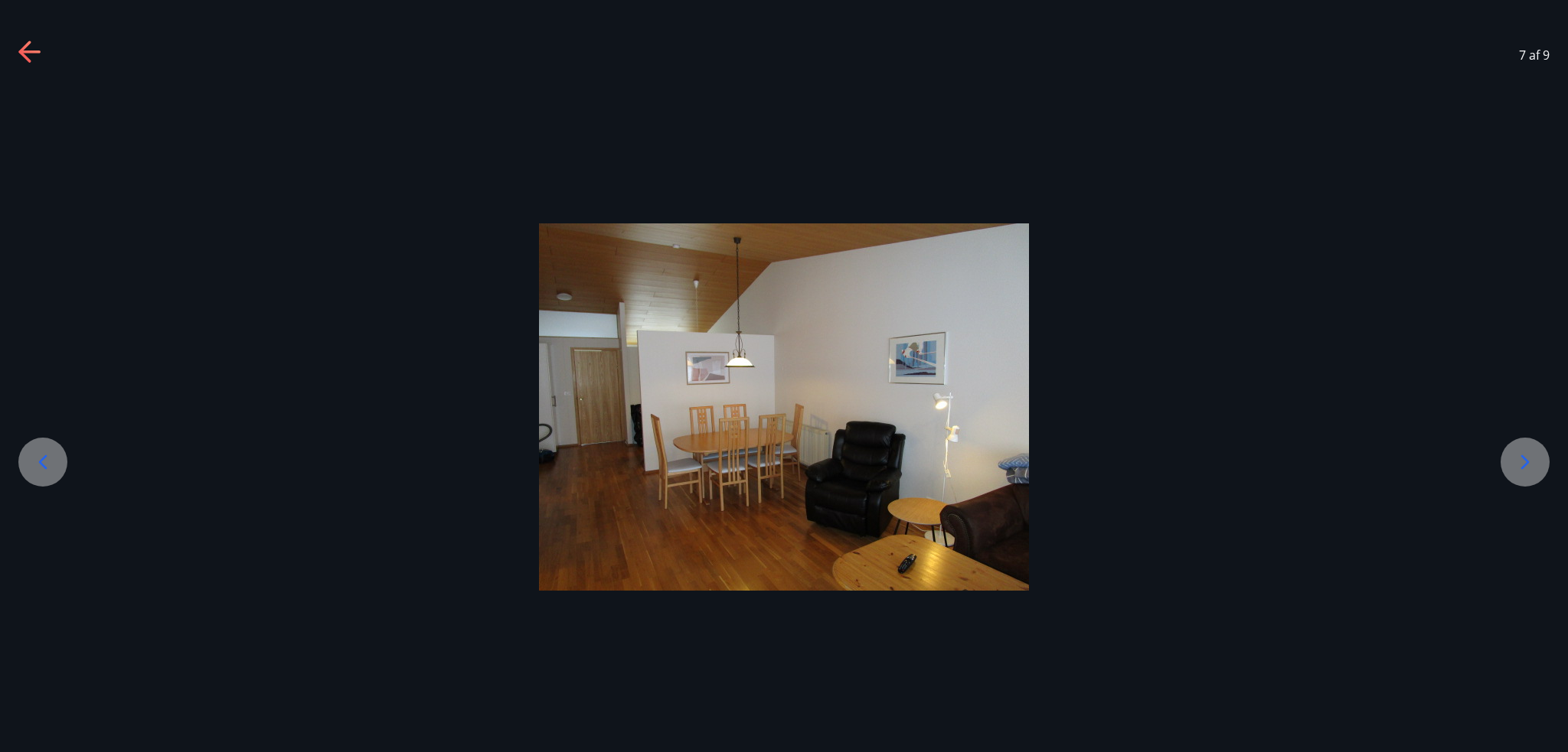
click at [1514, 457] on icon at bounding box center [1525, 462] width 25 height 25
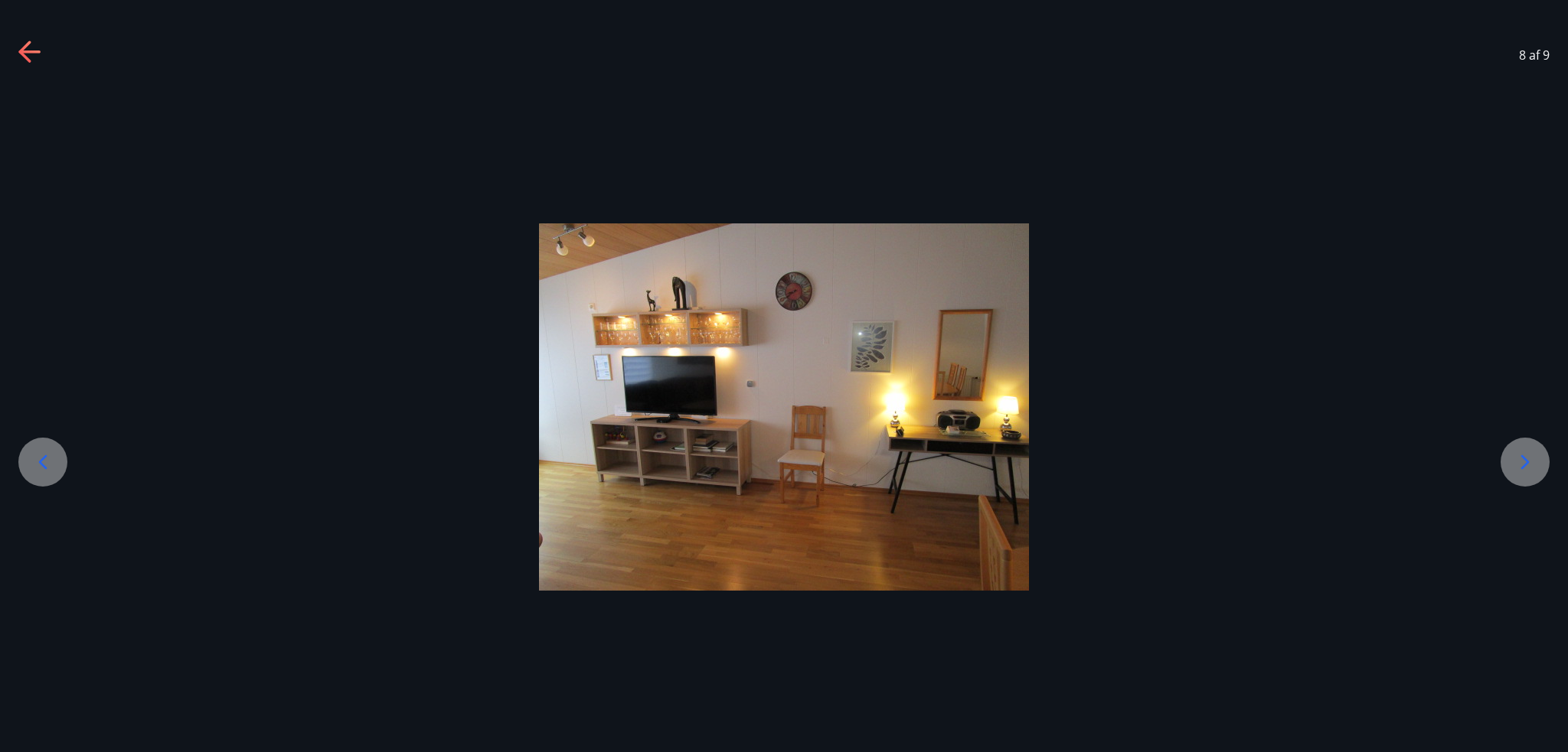
click at [1514, 457] on icon at bounding box center [1525, 462] width 25 height 25
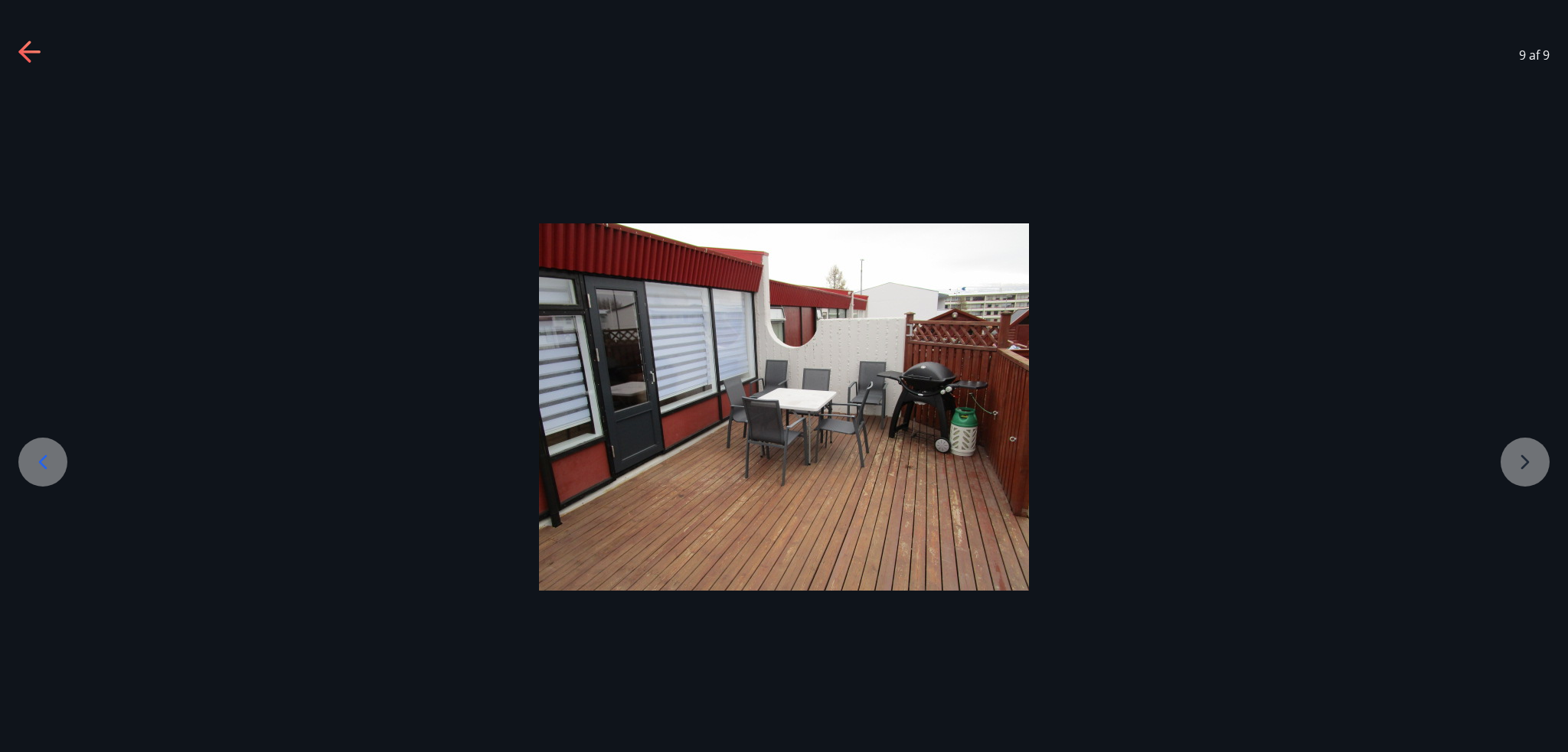
click at [1514, 457] on div at bounding box center [784, 407] width 1568 height 367
click at [30, 60] on icon at bounding box center [30, 53] width 25 height 25
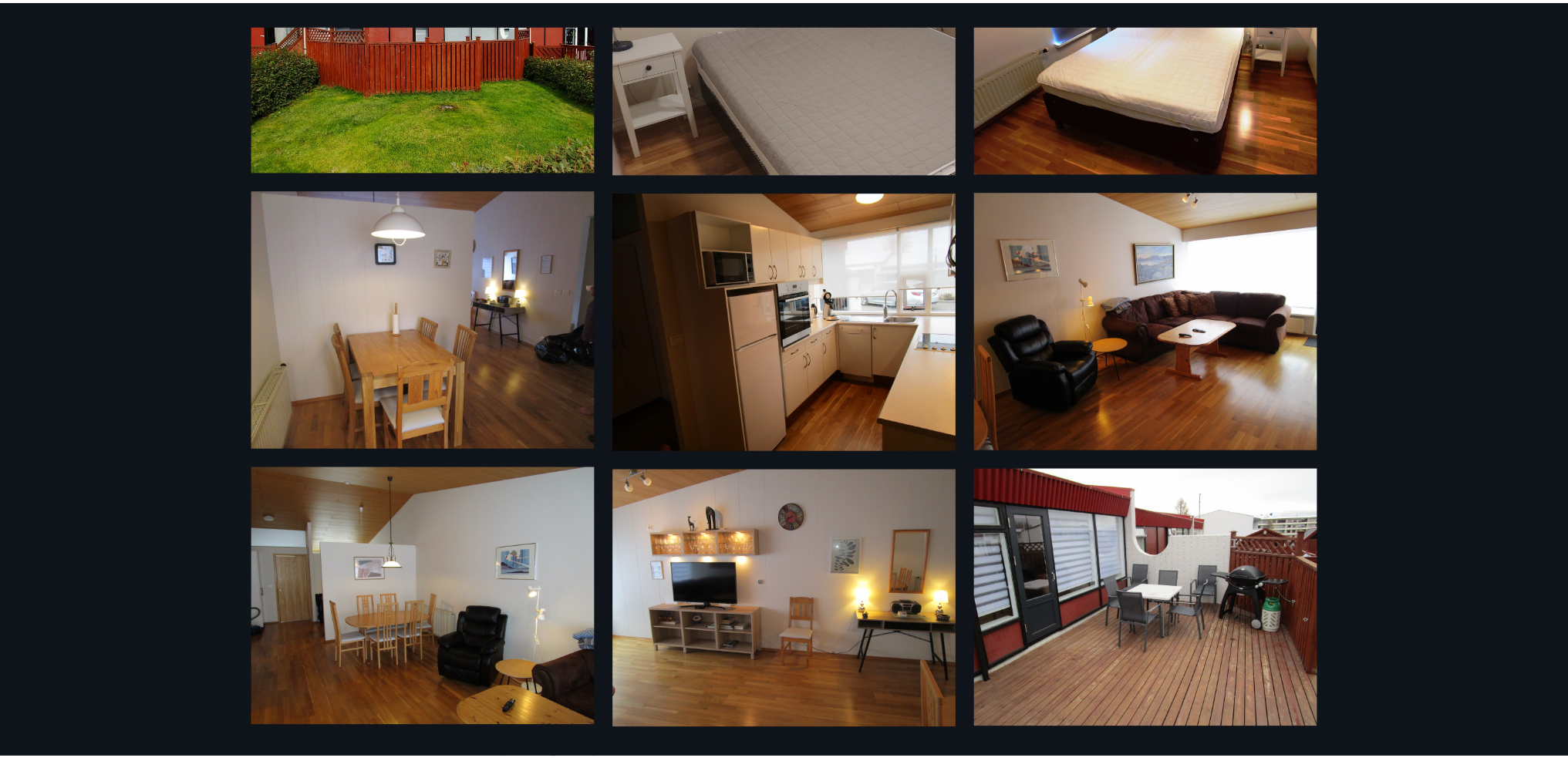
scroll to position [0, 0]
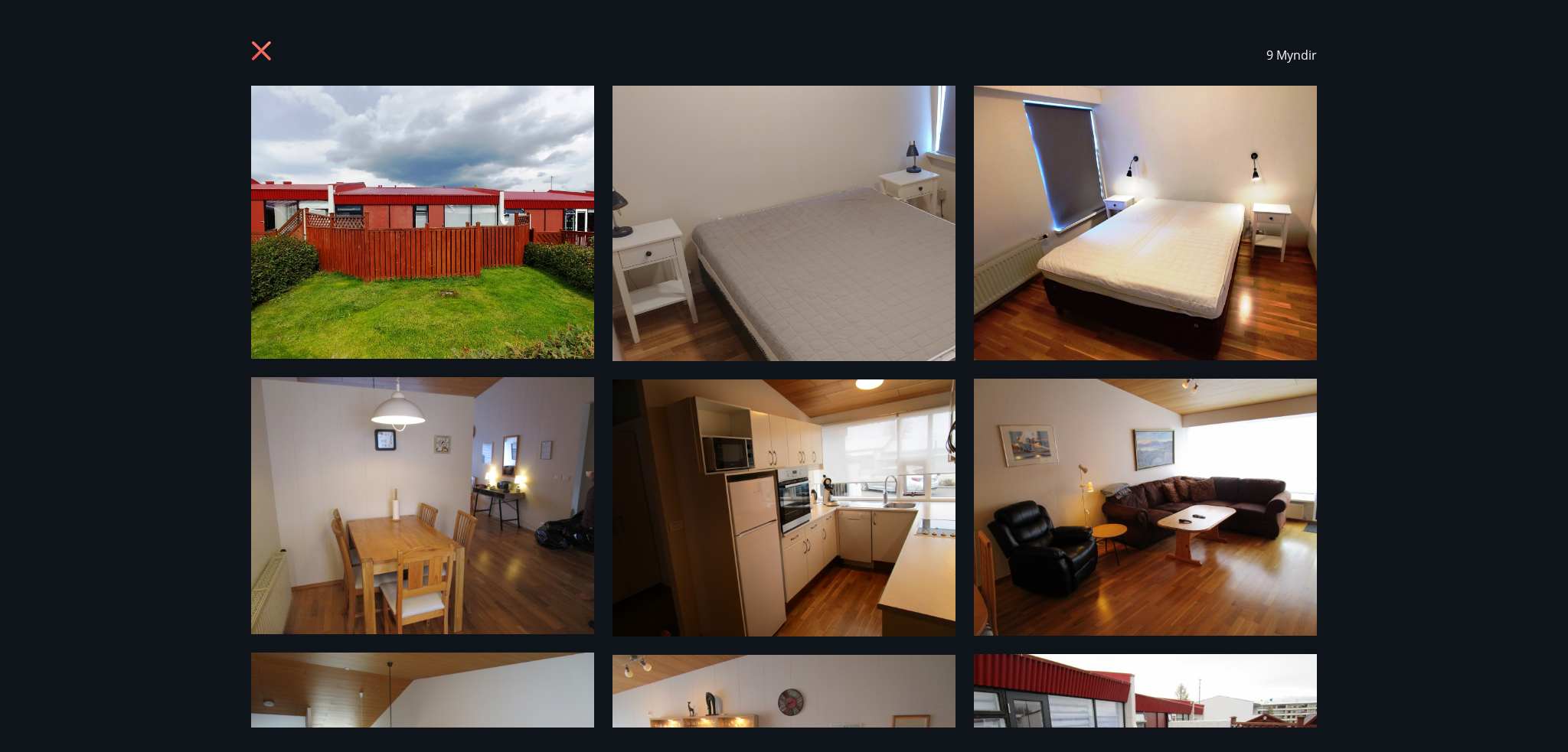
click at [260, 44] on icon at bounding box center [263, 53] width 25 height 25
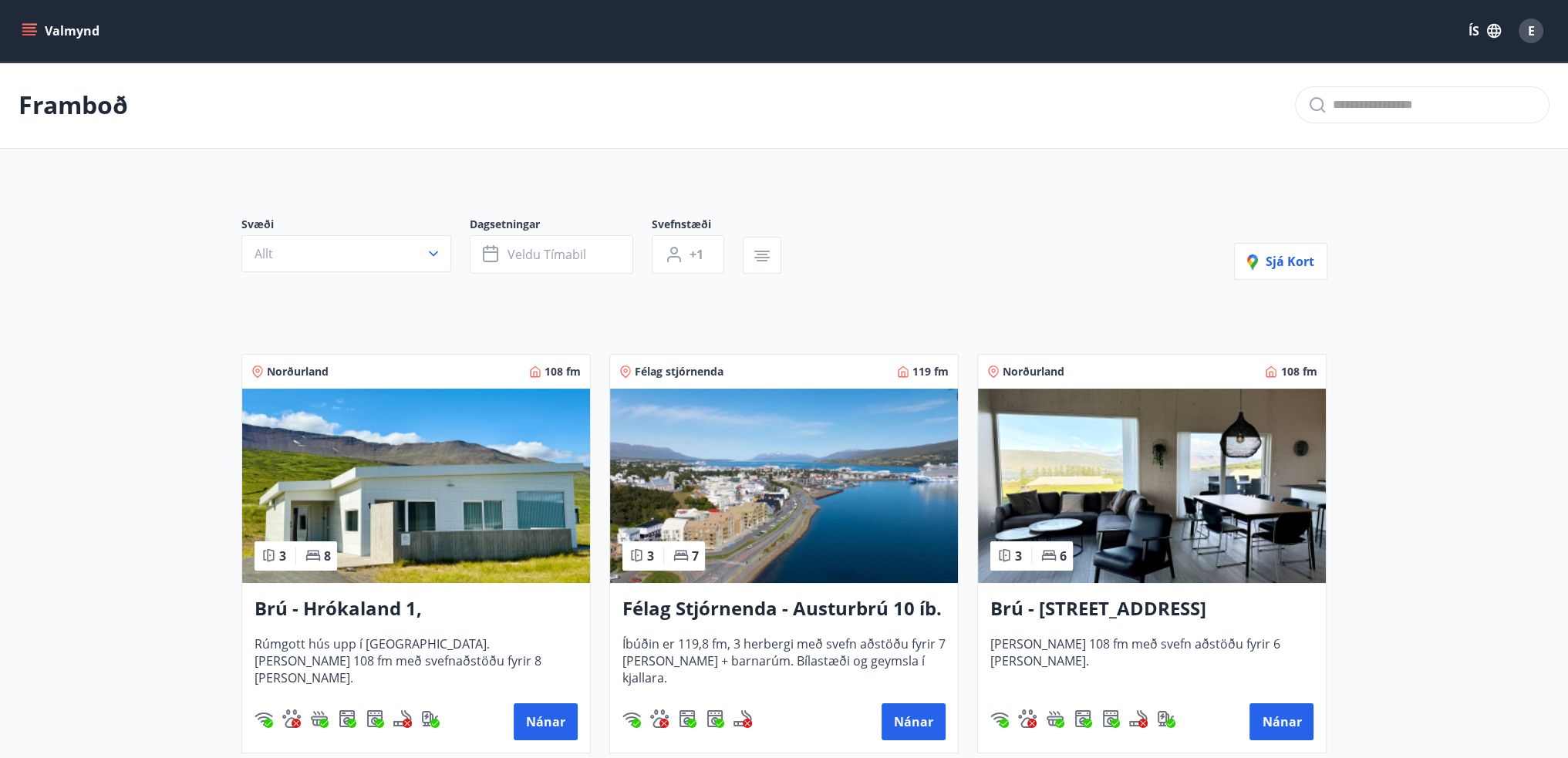
click at [1530, 32] on span "E" at bounding box center [1531, 31] width 7 height 17
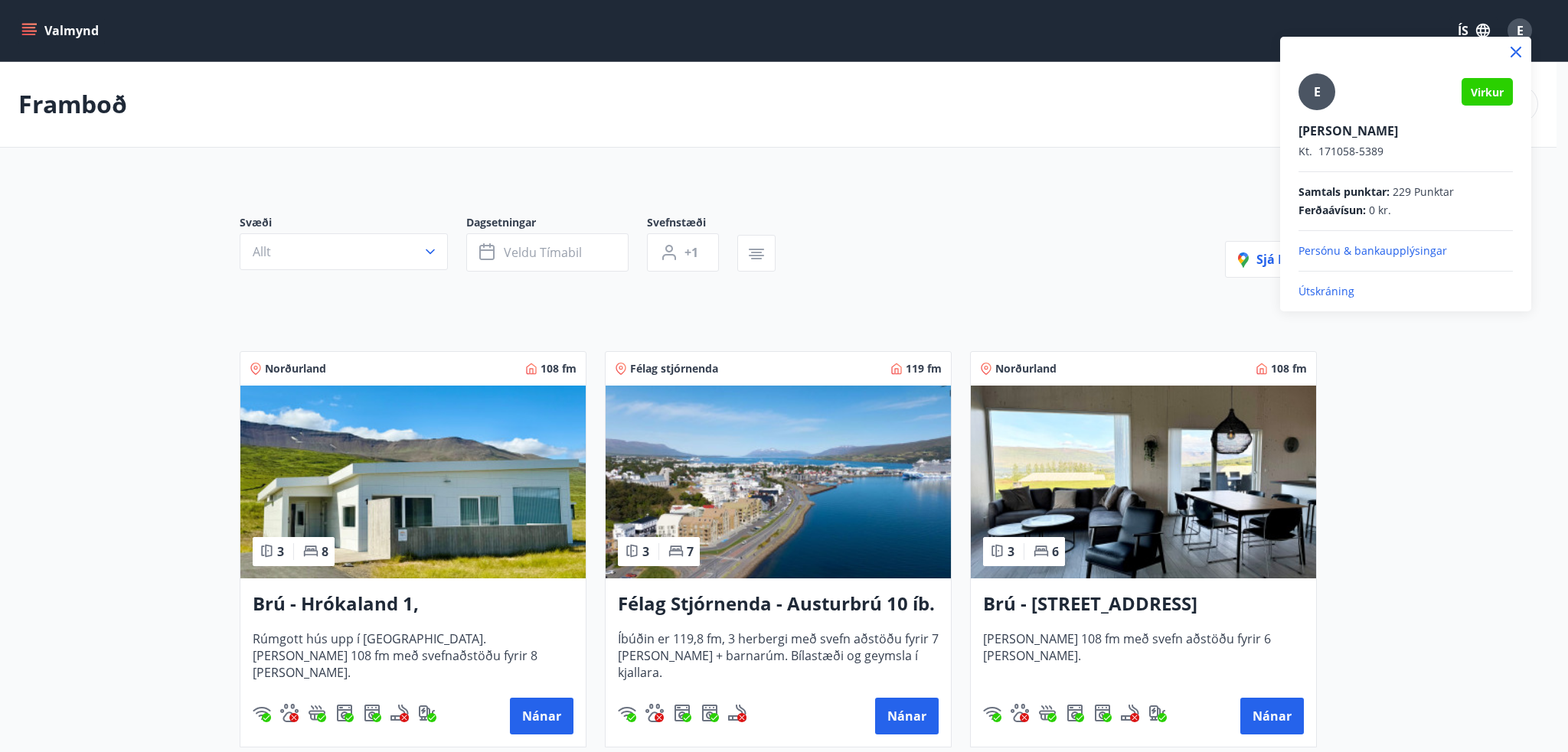
click at [1319, 287] on p "Útskráning" at bounding box center [1405, 291] width 214 height 16
